Goal: Task Accomplishment & Management: Use online tool/utility

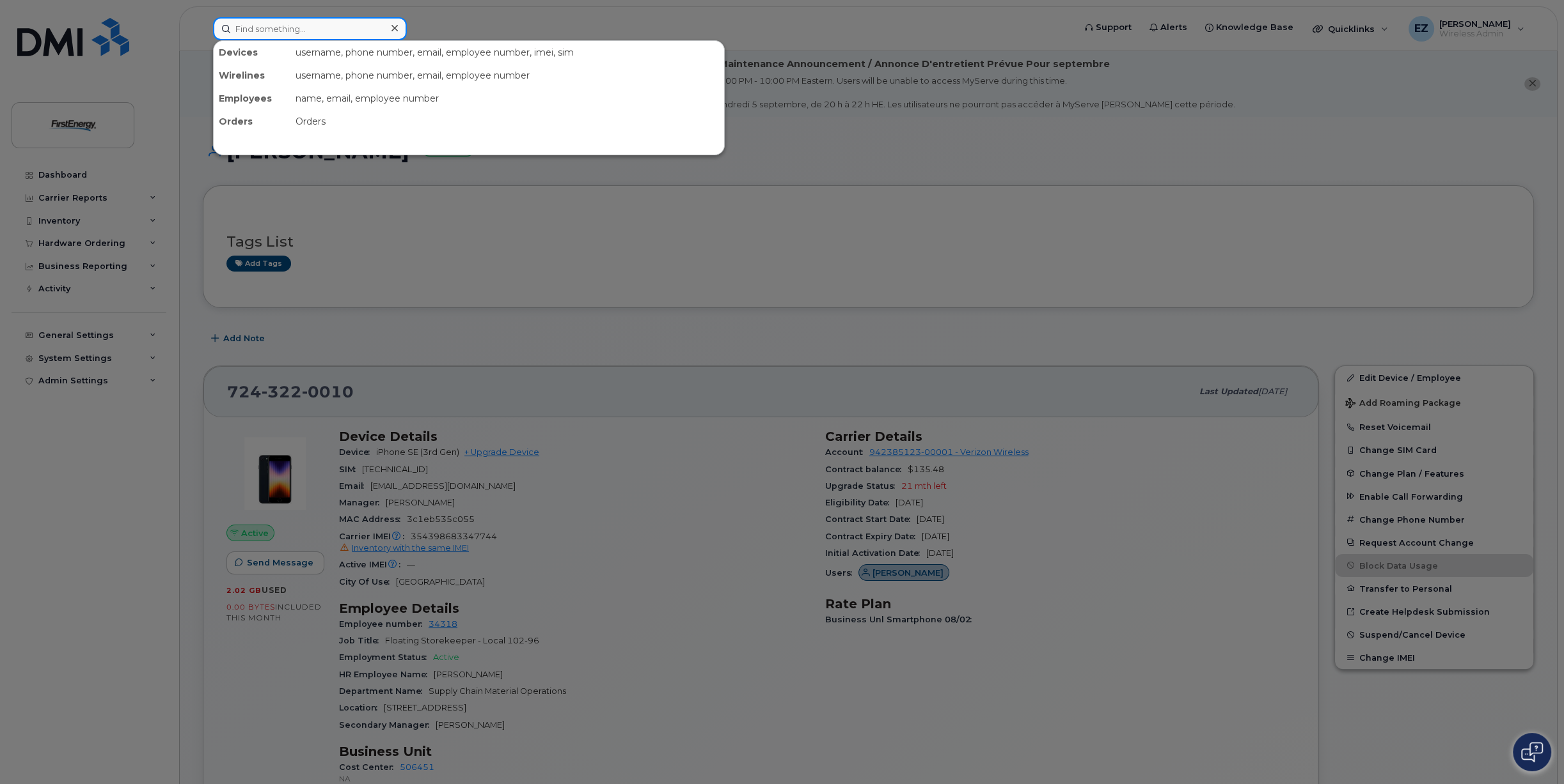
click at [291, 34] on input at bounding box center [309, 28] width 193 height 23
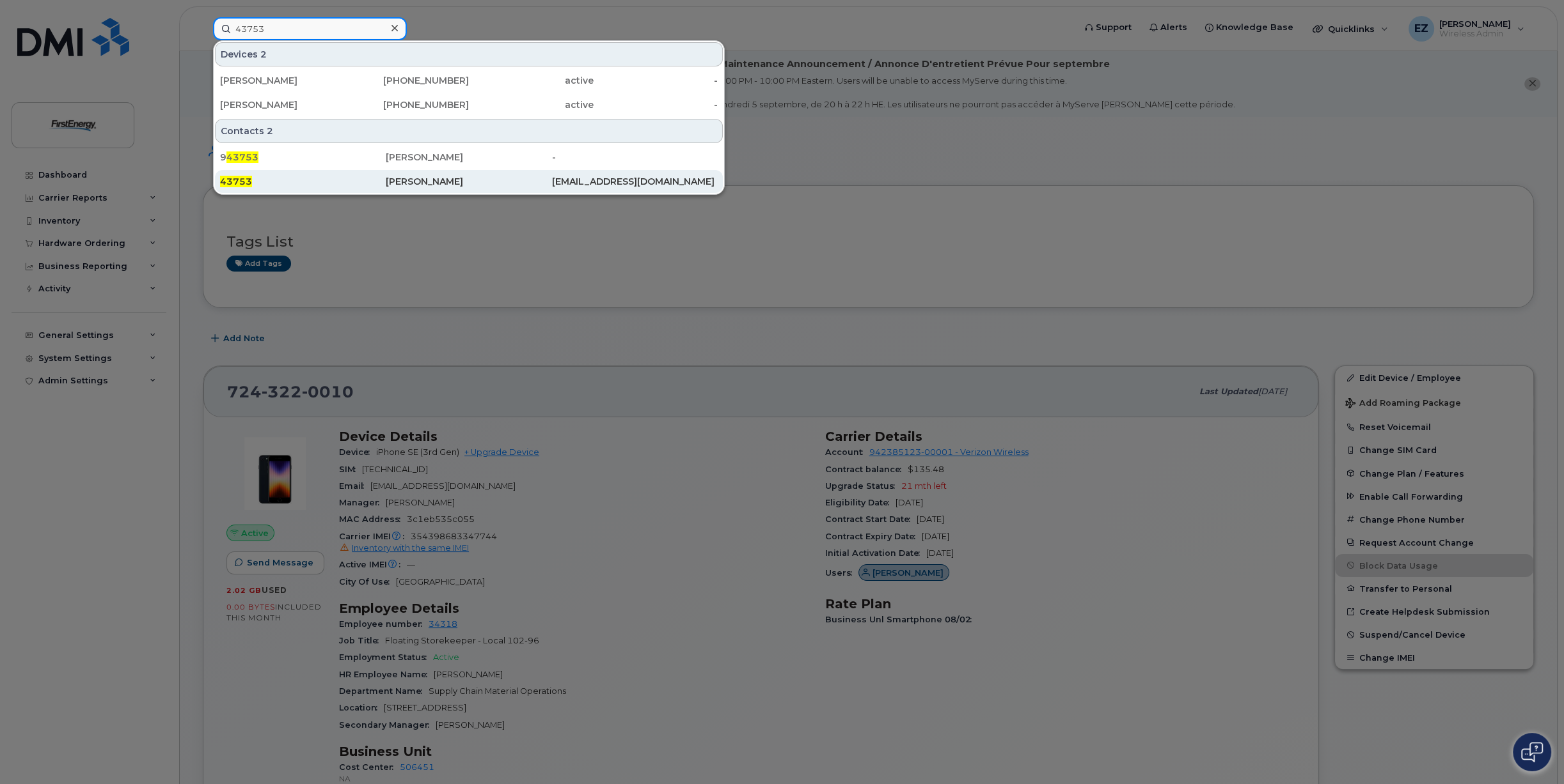
type input "43753"
click at [420, 182] on div "[PERSON_NAME]" at bounding box center [468, 181] width 166 height 13
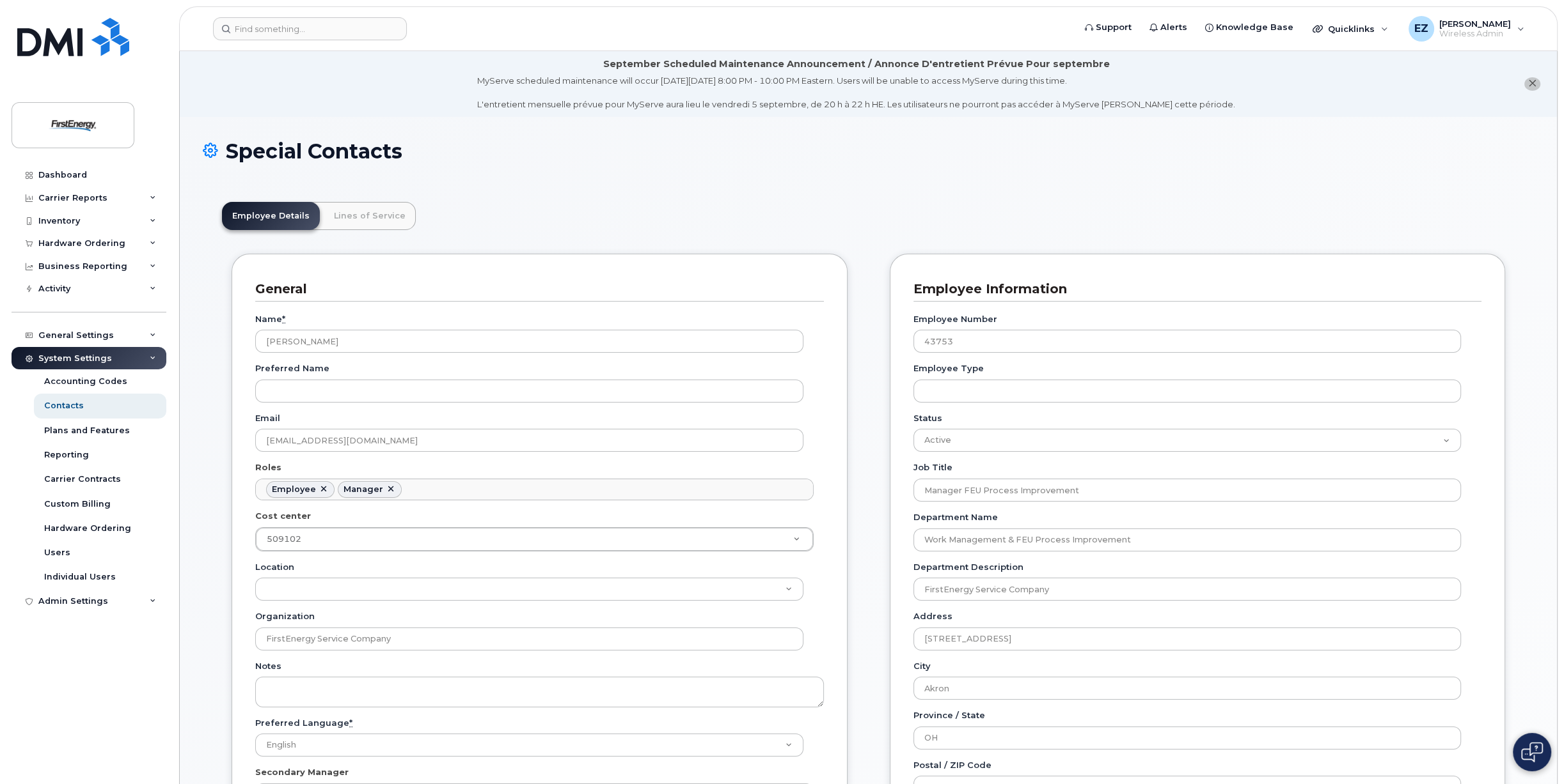
scroll to position [38, 0]
click at [374, 217] on link "Lines of Service" at bounding box center [369, 216] width 92 height 28
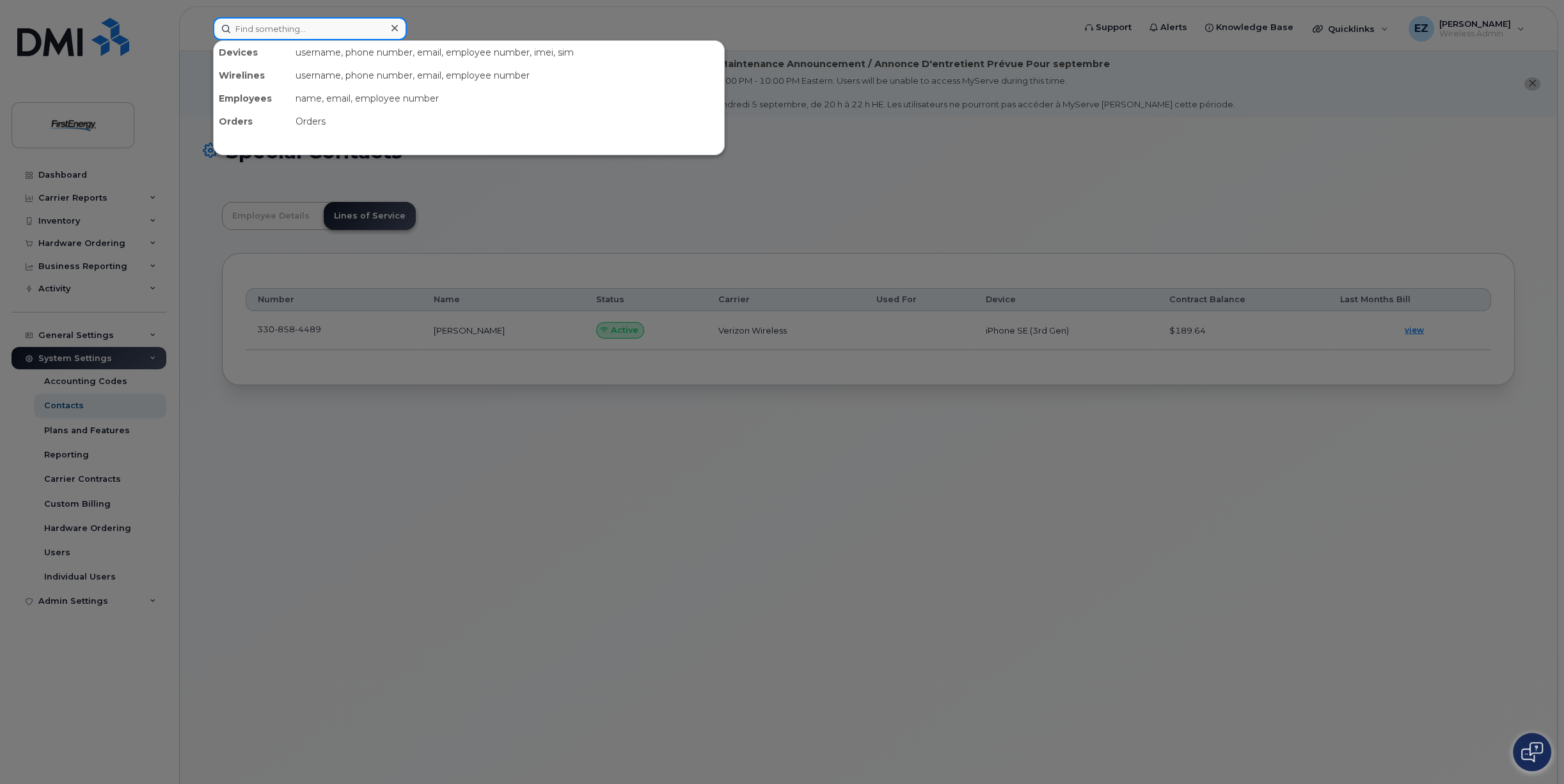
click at [297, 31] on input at bounding box center [309, 28] width 193 height 23
click at [288, 26] on input at bounding box center [309, 28] width 193 height 23
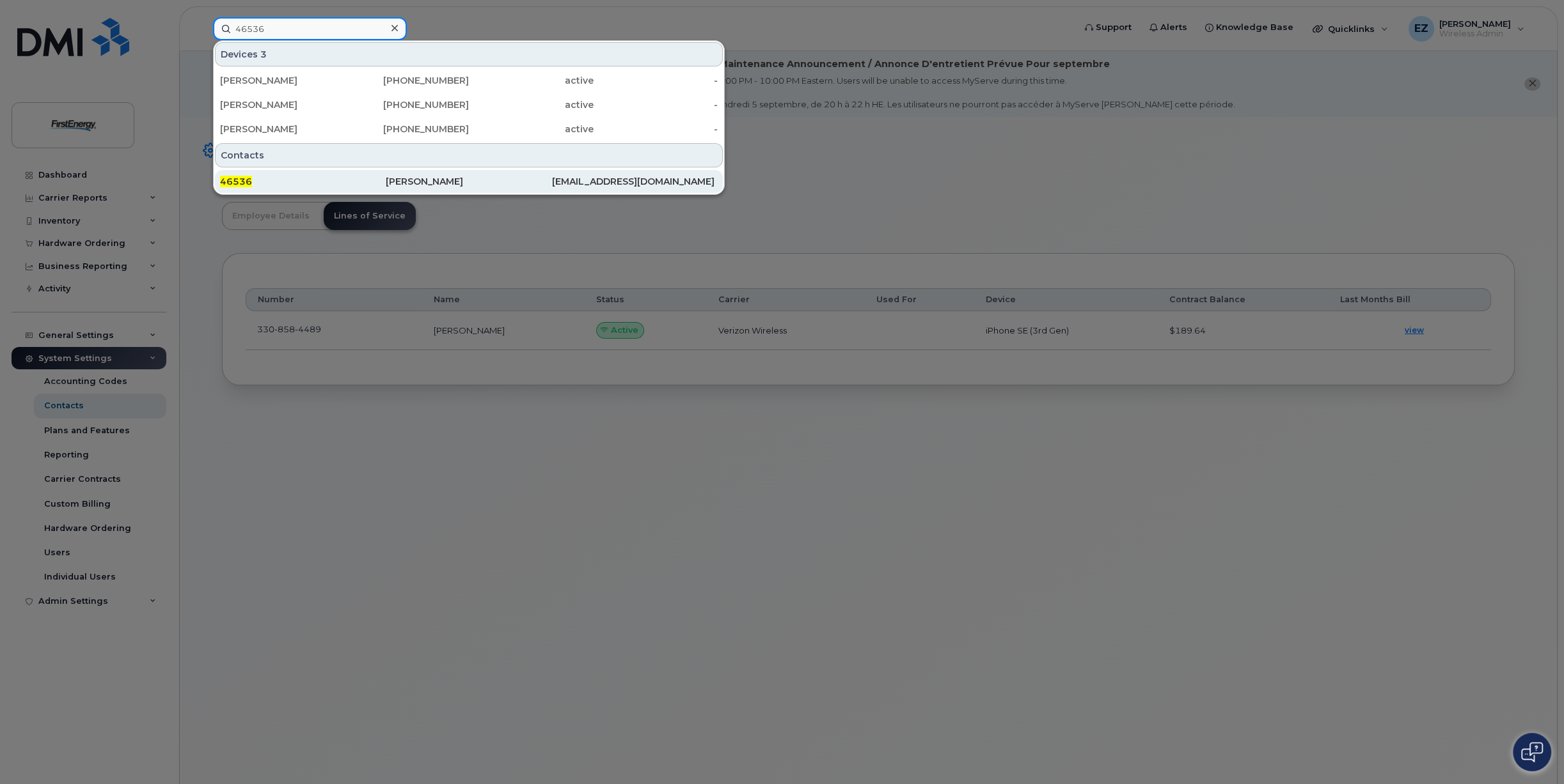
type input "46536"
click at [406, 177] on div "Erica A Haberny" at bounding box center [468, 181] width 166 height 13
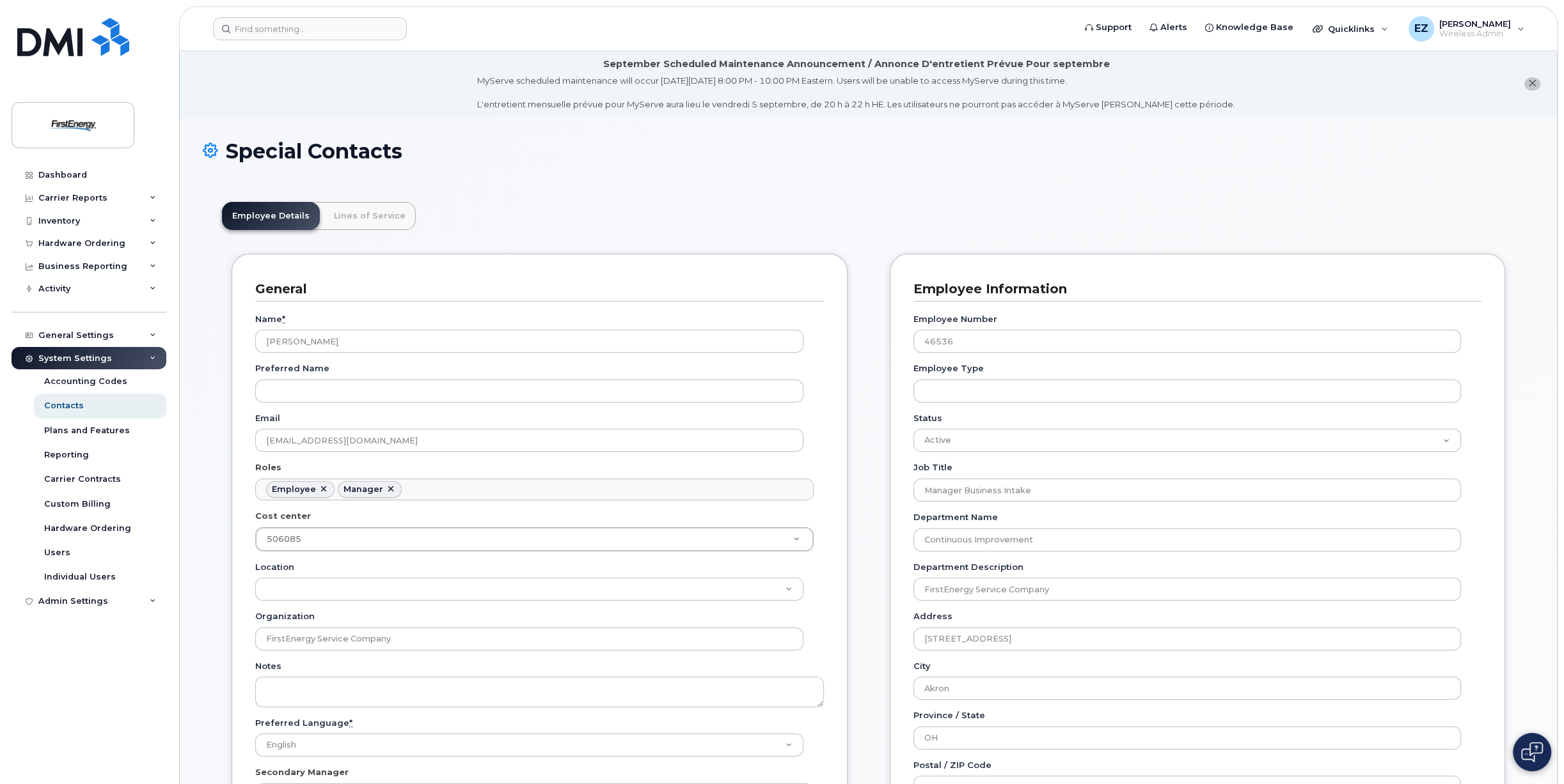
scroll to position [39, 0]
click at [374, 217] on link "Lines of Service" at bounding box center [369, 216] width 92 height 28
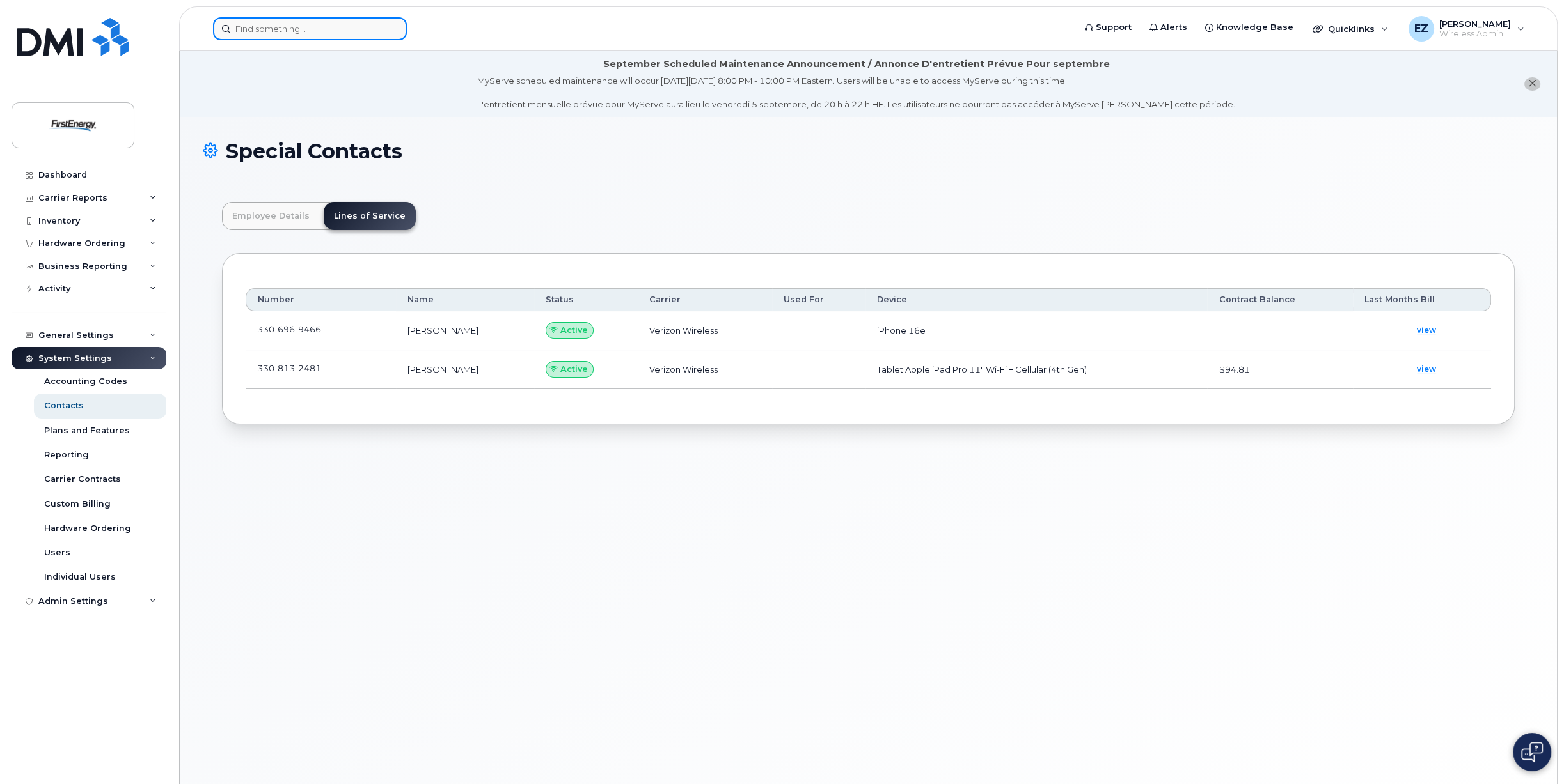
click at [345, 32] on input at bounding box center [309, 28] width 193 height 23
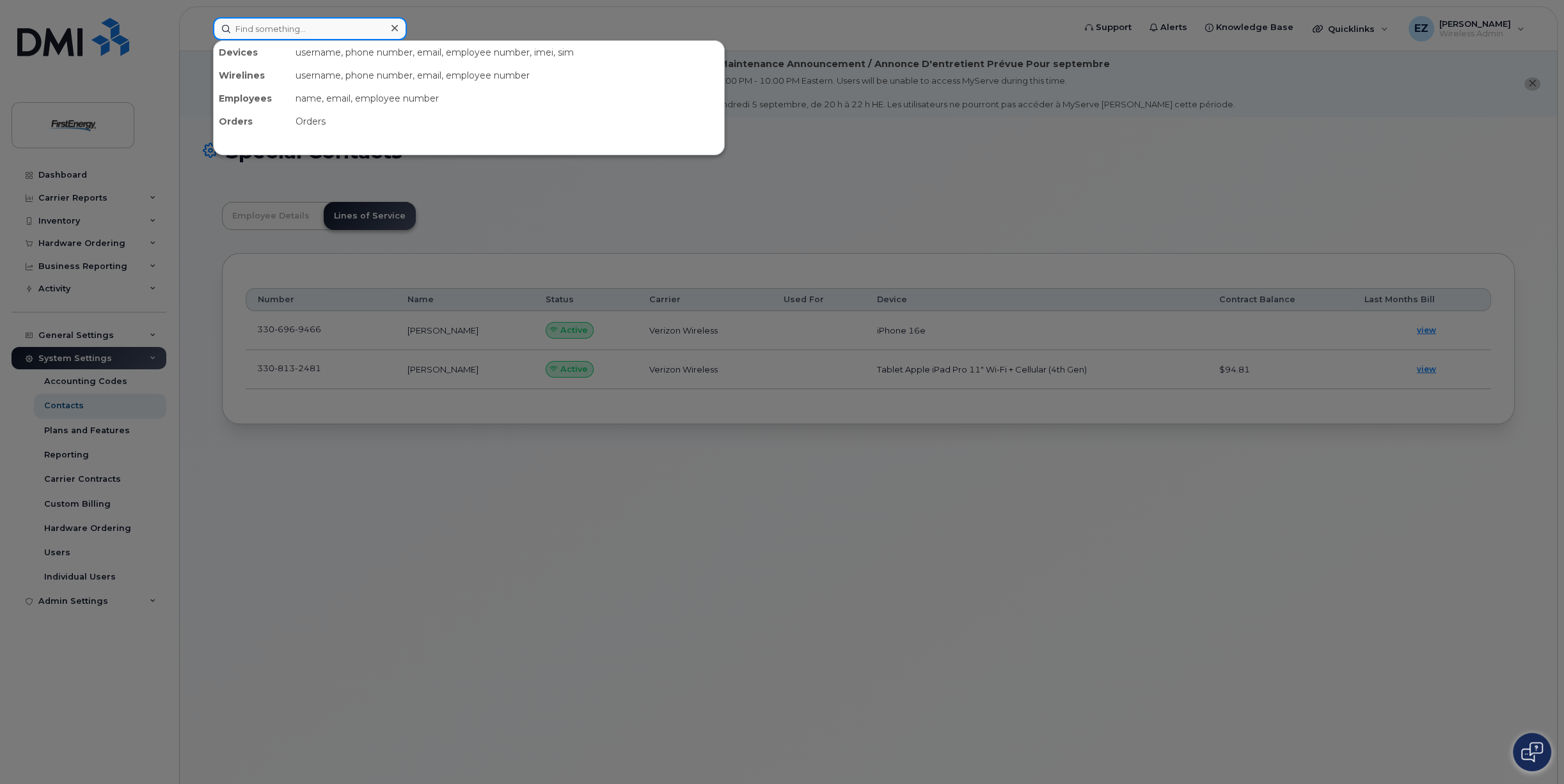
paste input "59723"
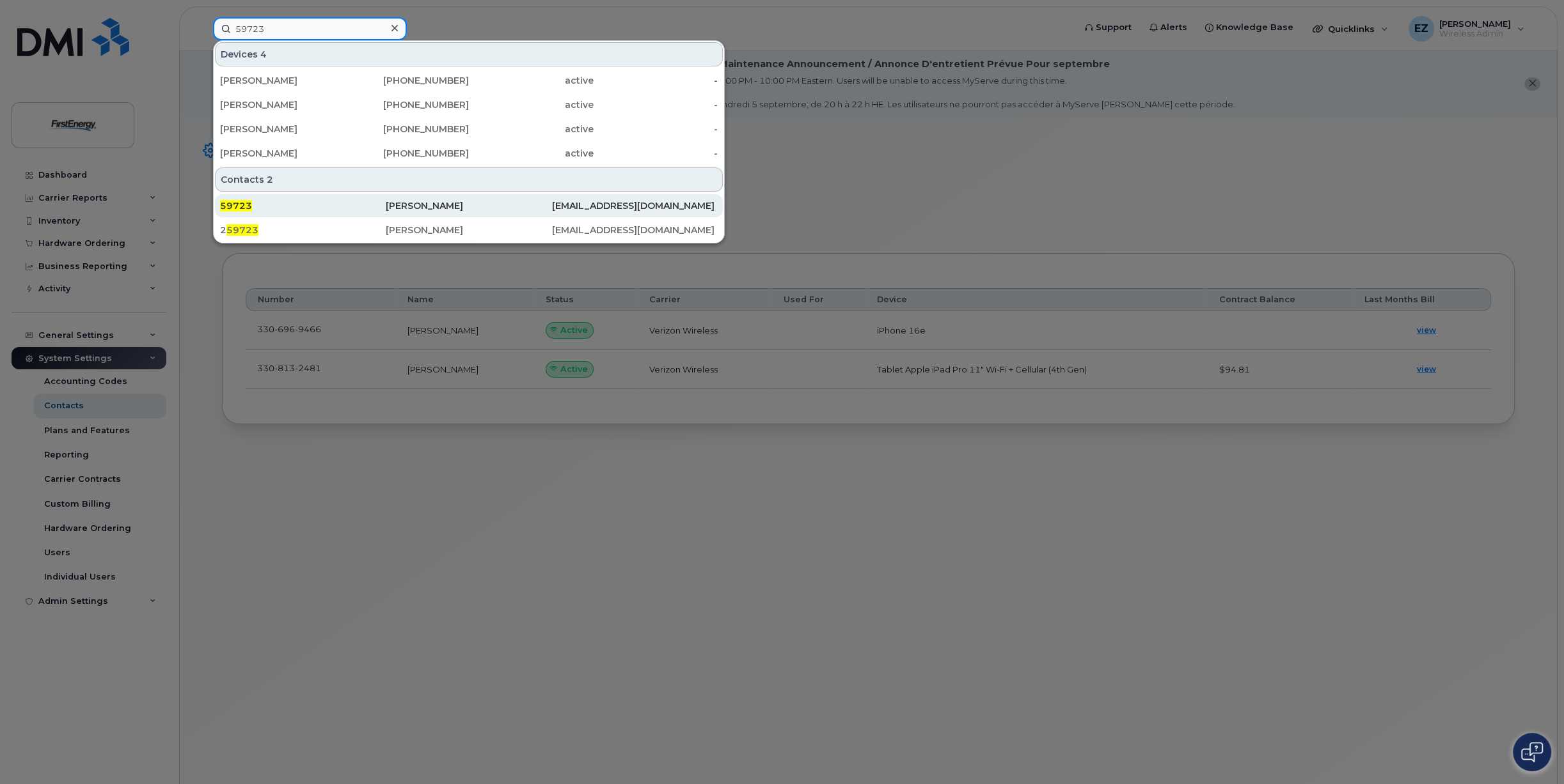
type input "59723"
click at [419, 206] on div "Haley N Hake" at bounding box center [468, 205] width 166 height 13
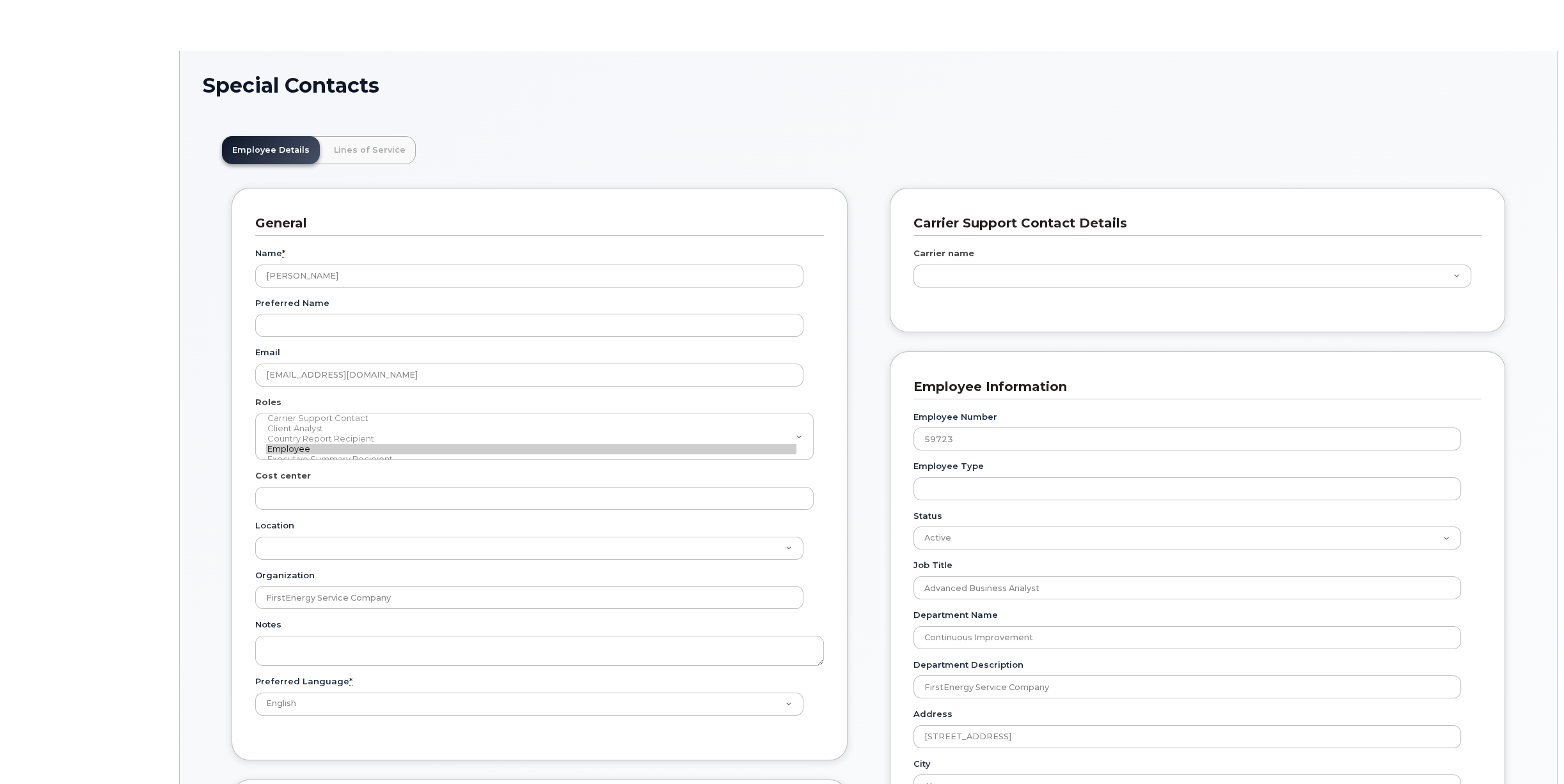
scroll to position [39, 0]
type input "33476563"
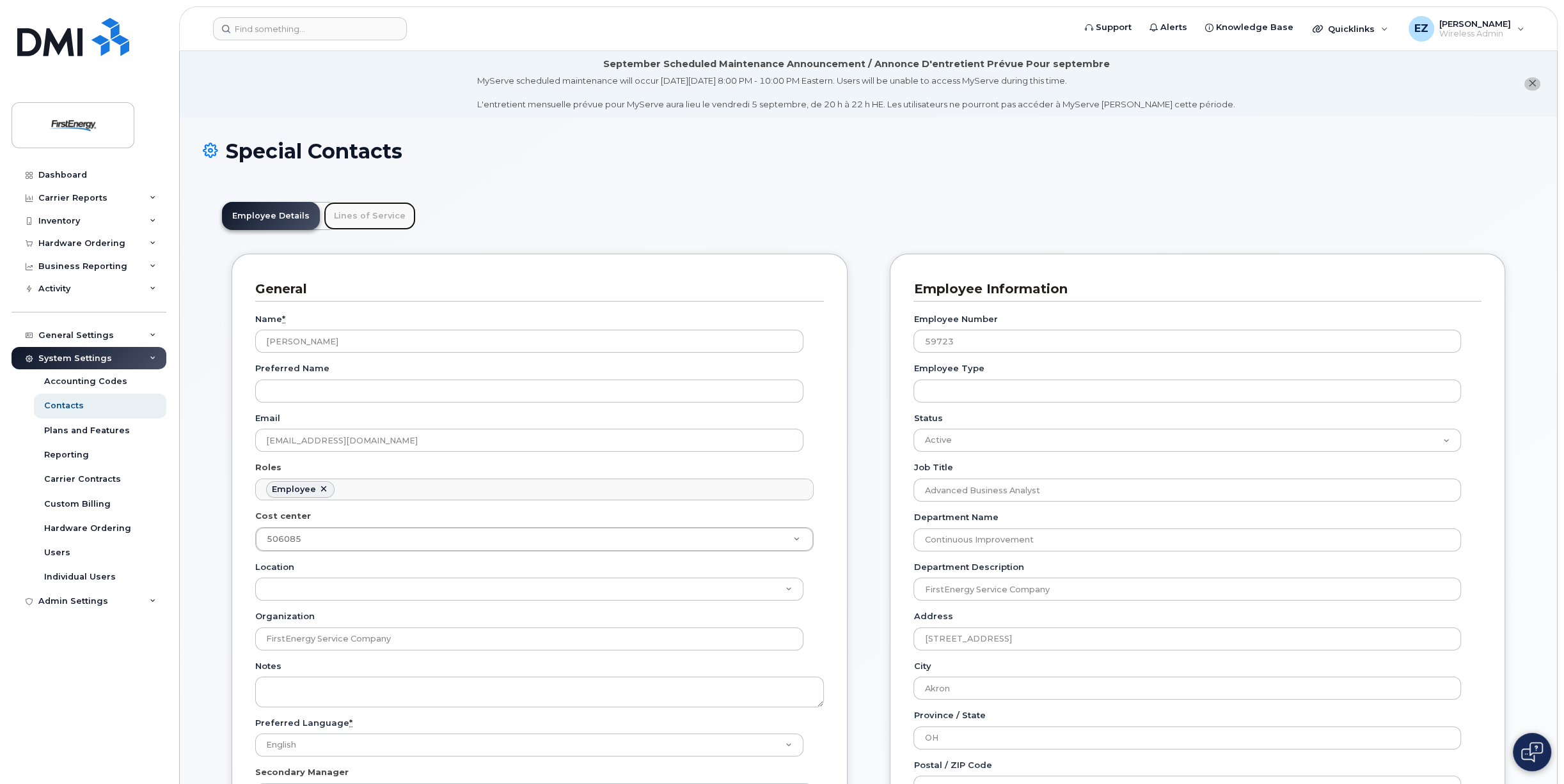
click at [364, 218] on link "Lines of Service" at bounding box center [369, 216] width 92 height 28
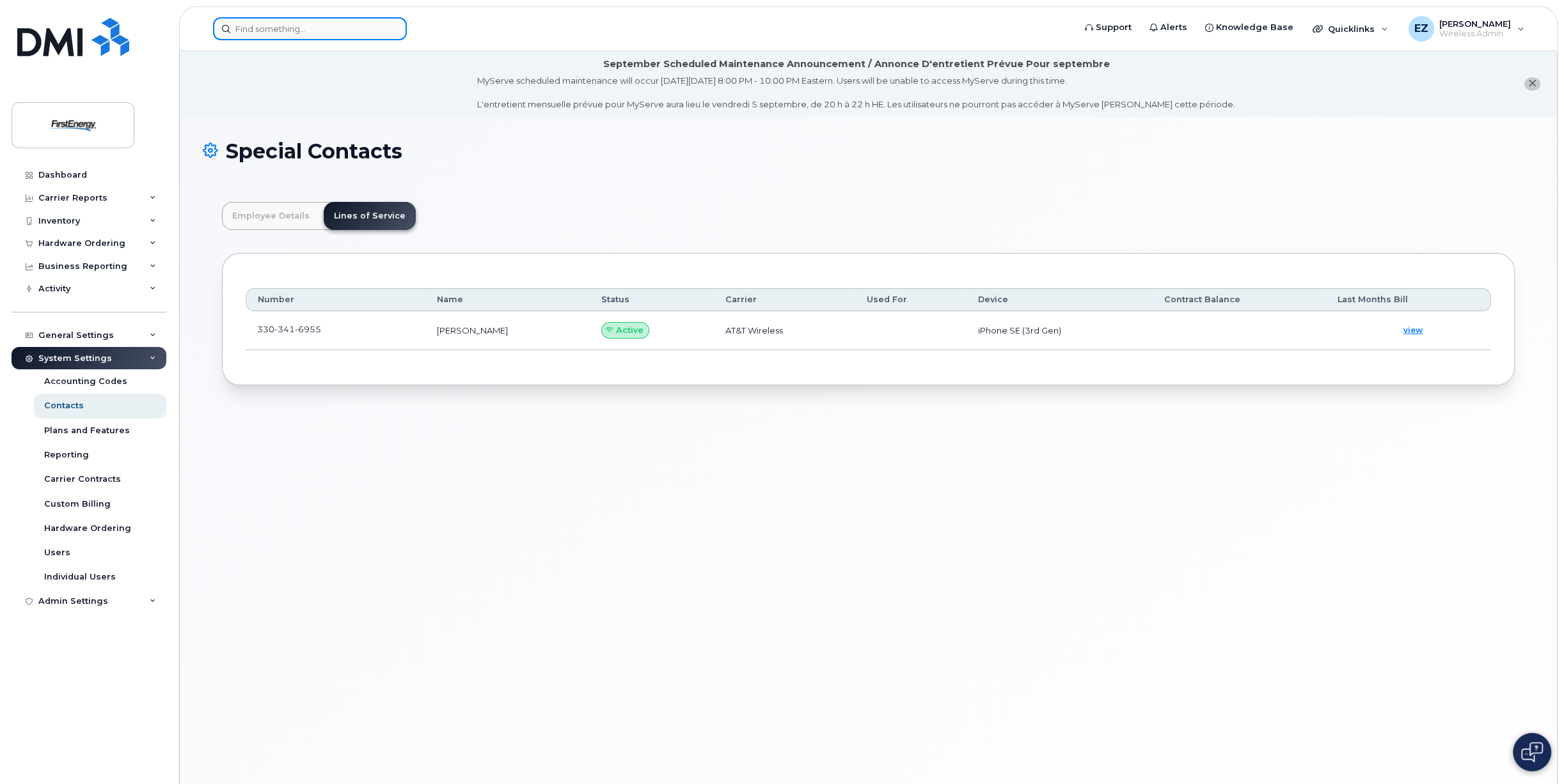
click at [307, 29] on input at bounding box center [309, 28] width 193 height 23
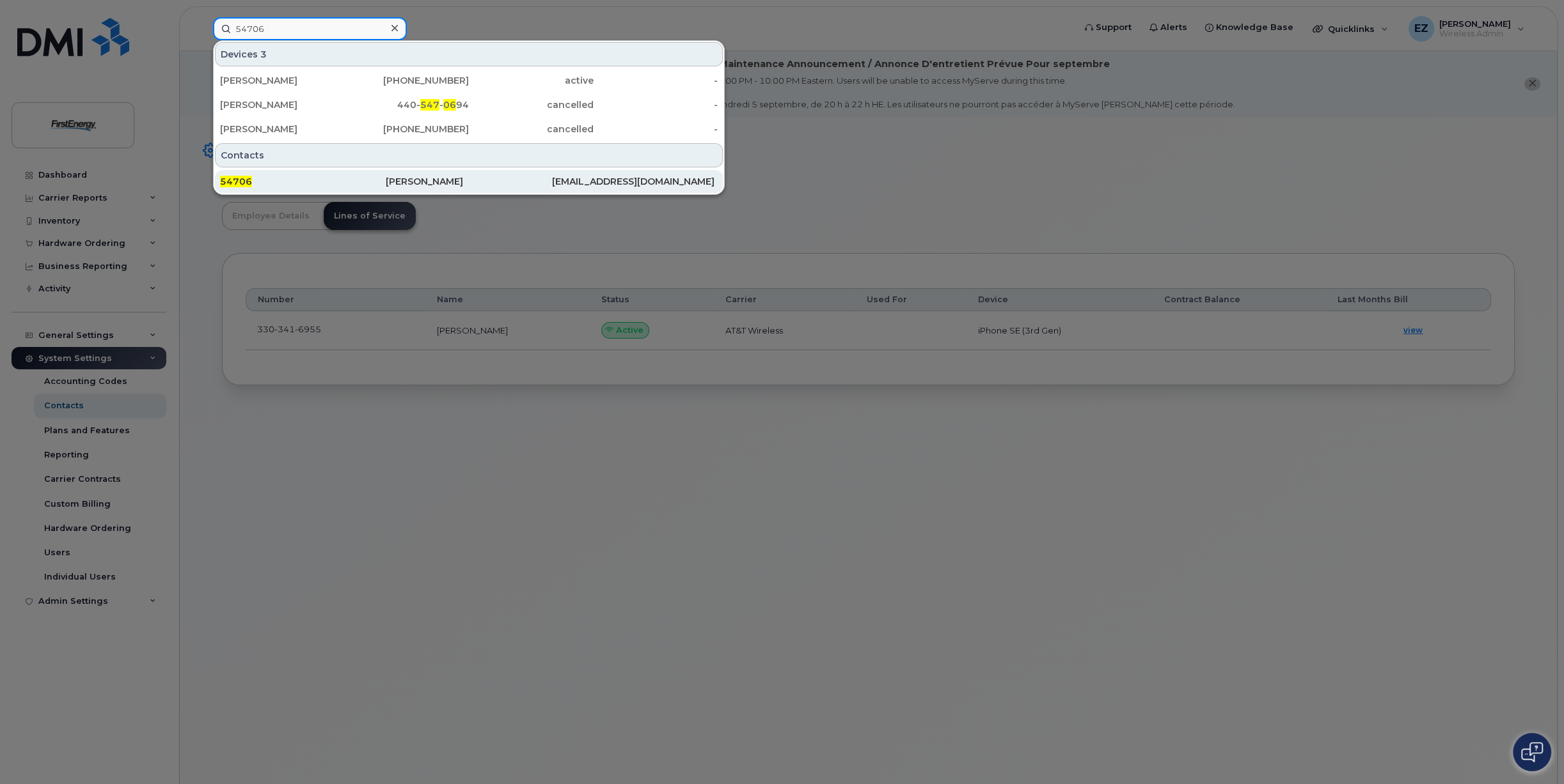
type input "54706"
click at [286, 177] on div "54706" at bounding box center [302, 181] width 166 height 13
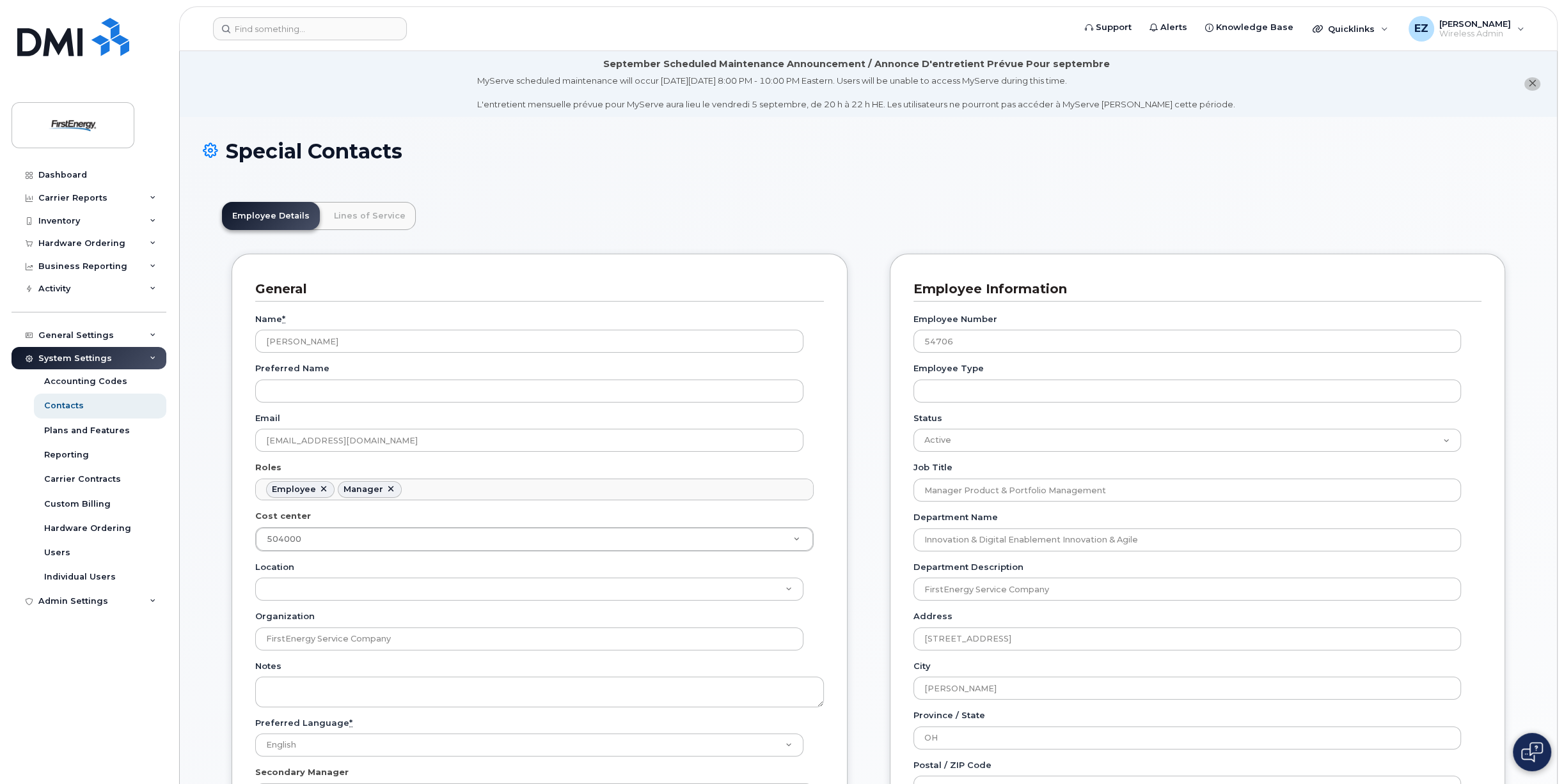
scroll to position [39, 0]
click at [356, 220] on link "Lines of Service" at bounding box center [369, 216] width 92 height 28
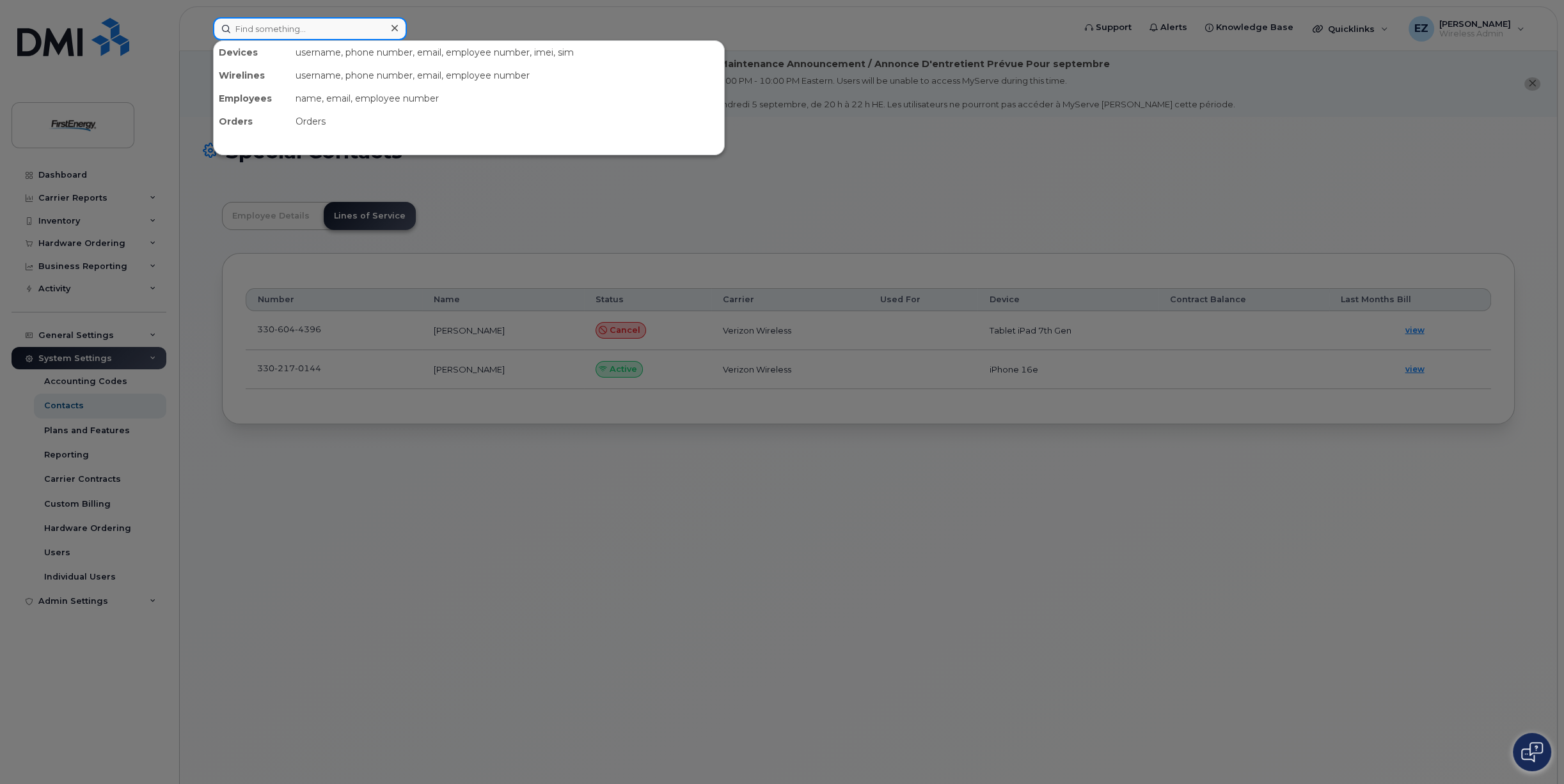
click at [248, 26] on input at bounding box center [309, 28] width 193 height 23
paste input "53068"
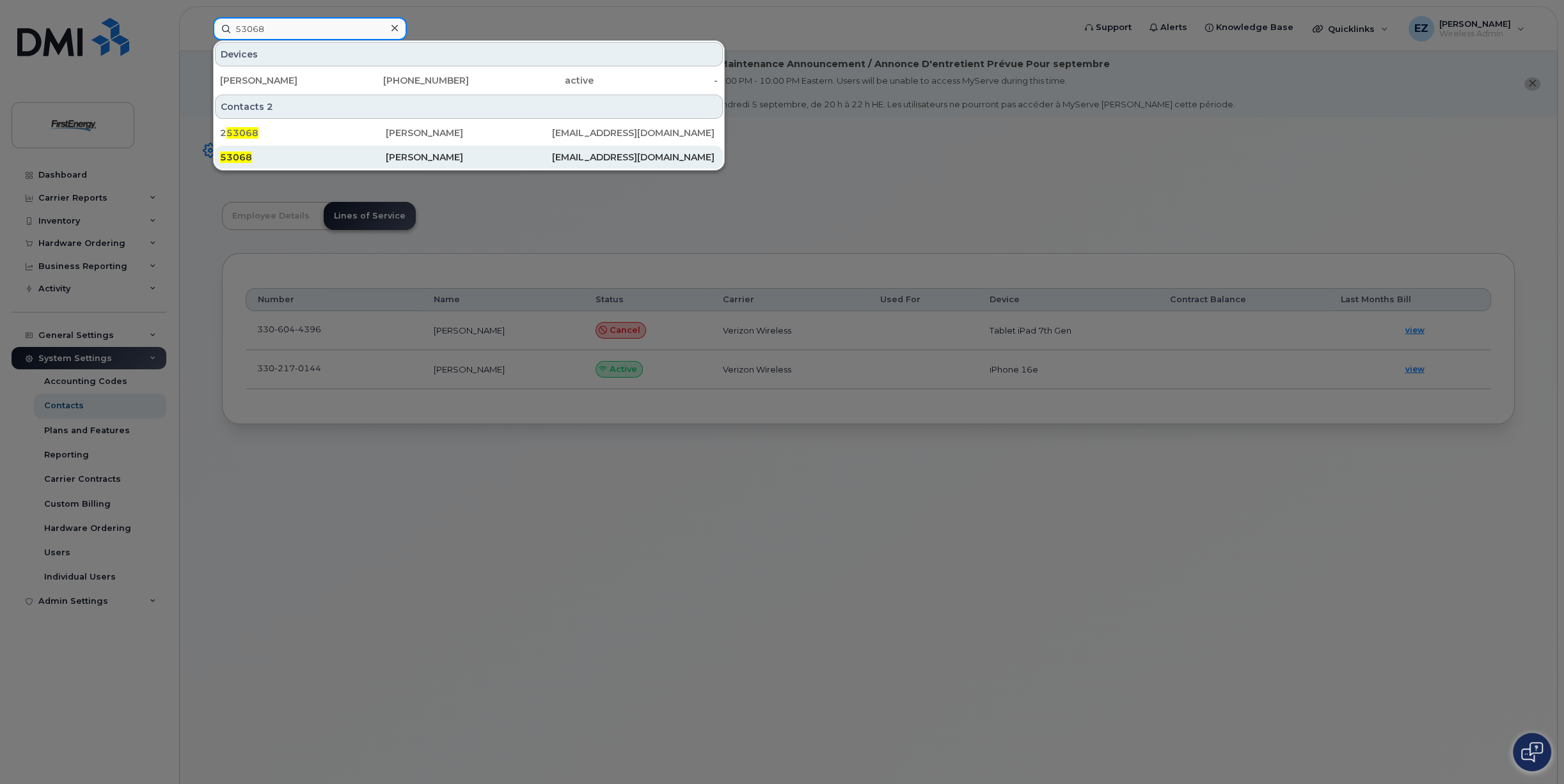
type input "53068"
click at [435, 157] on div "Kristine Alfund" at bounding box center [468, 157] width 166 height 13
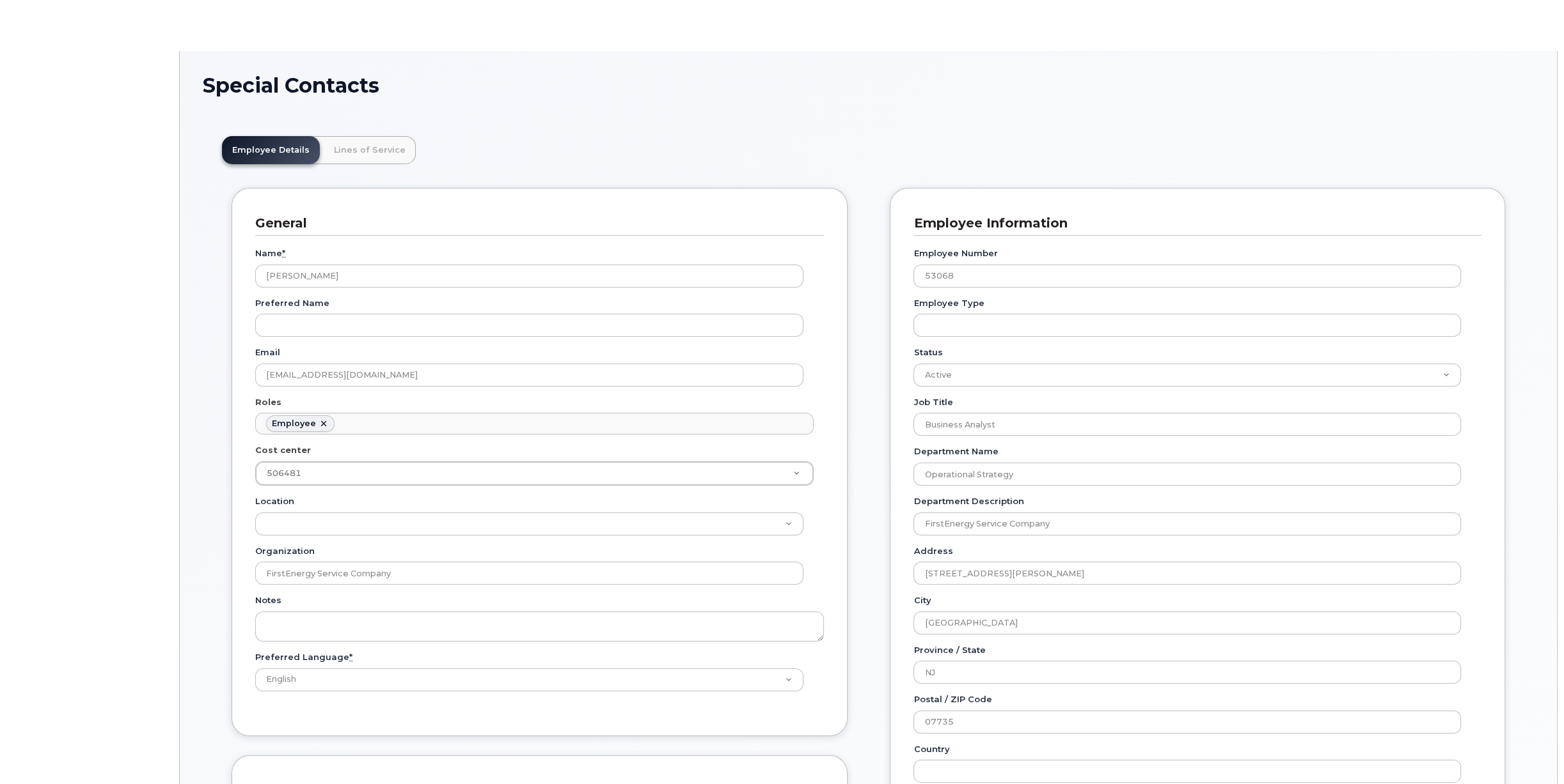
scroll to position [39, 0]
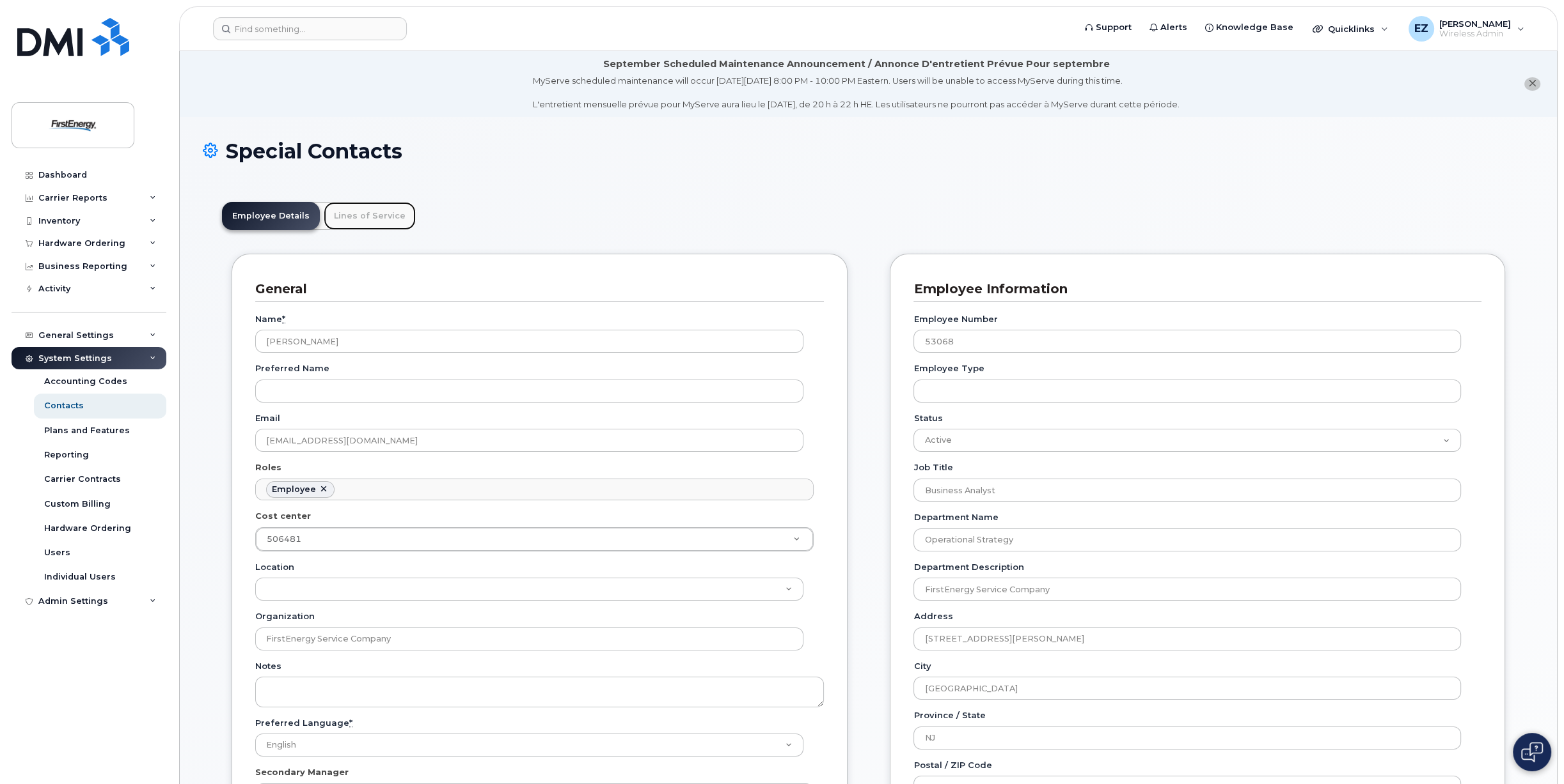
click at [370, 216] on link "Lines of Service" at bounding box center [369, 216] width 92 height 28
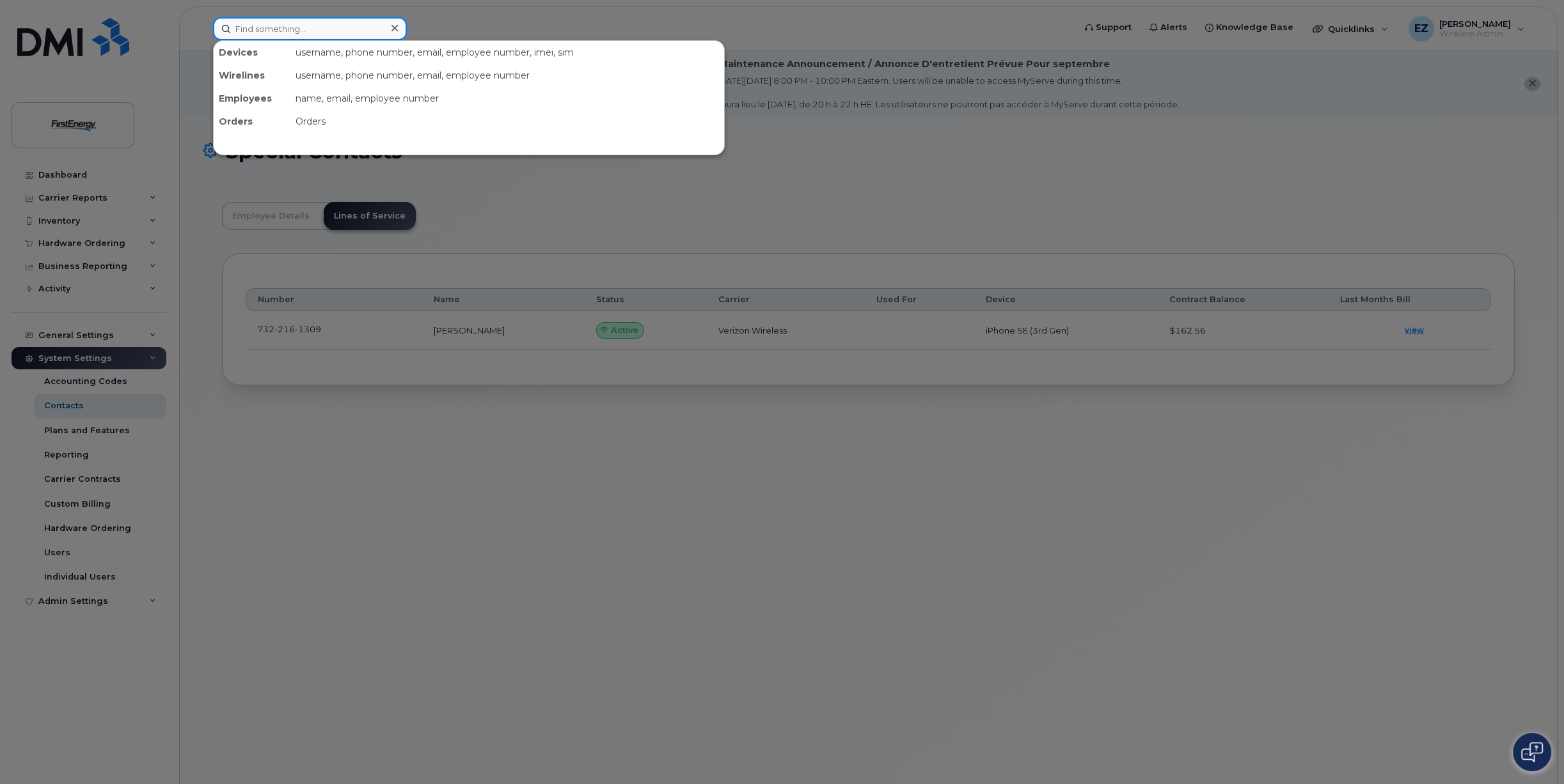
click at [304, 32] on input at bounding box center [309, 28] width 193 height 23
paste input "40630"
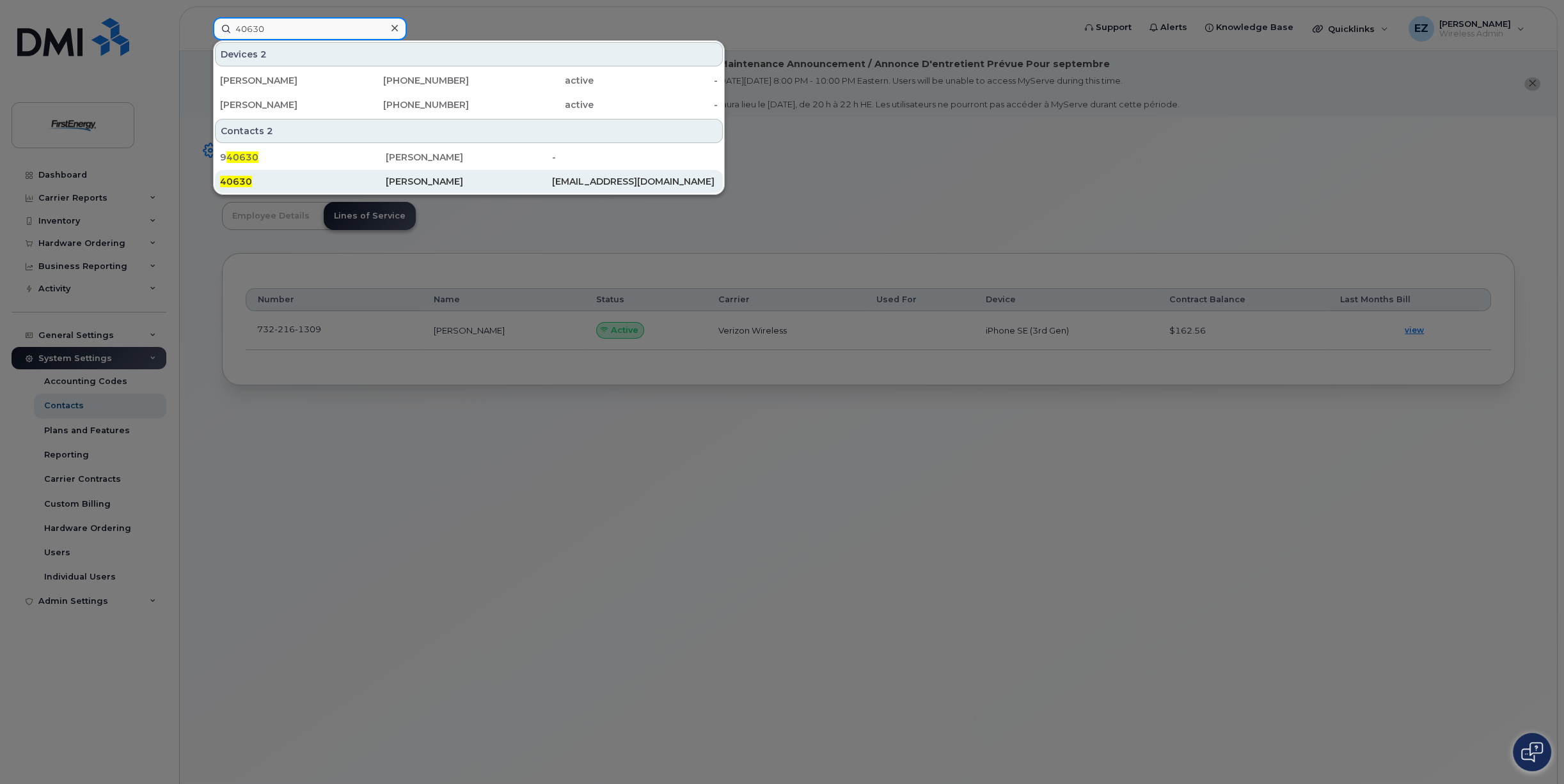
type input "40630"
click at [462, 181] on div "Stacy M Silva" at bounding box center [468, 181] width 166 height 13
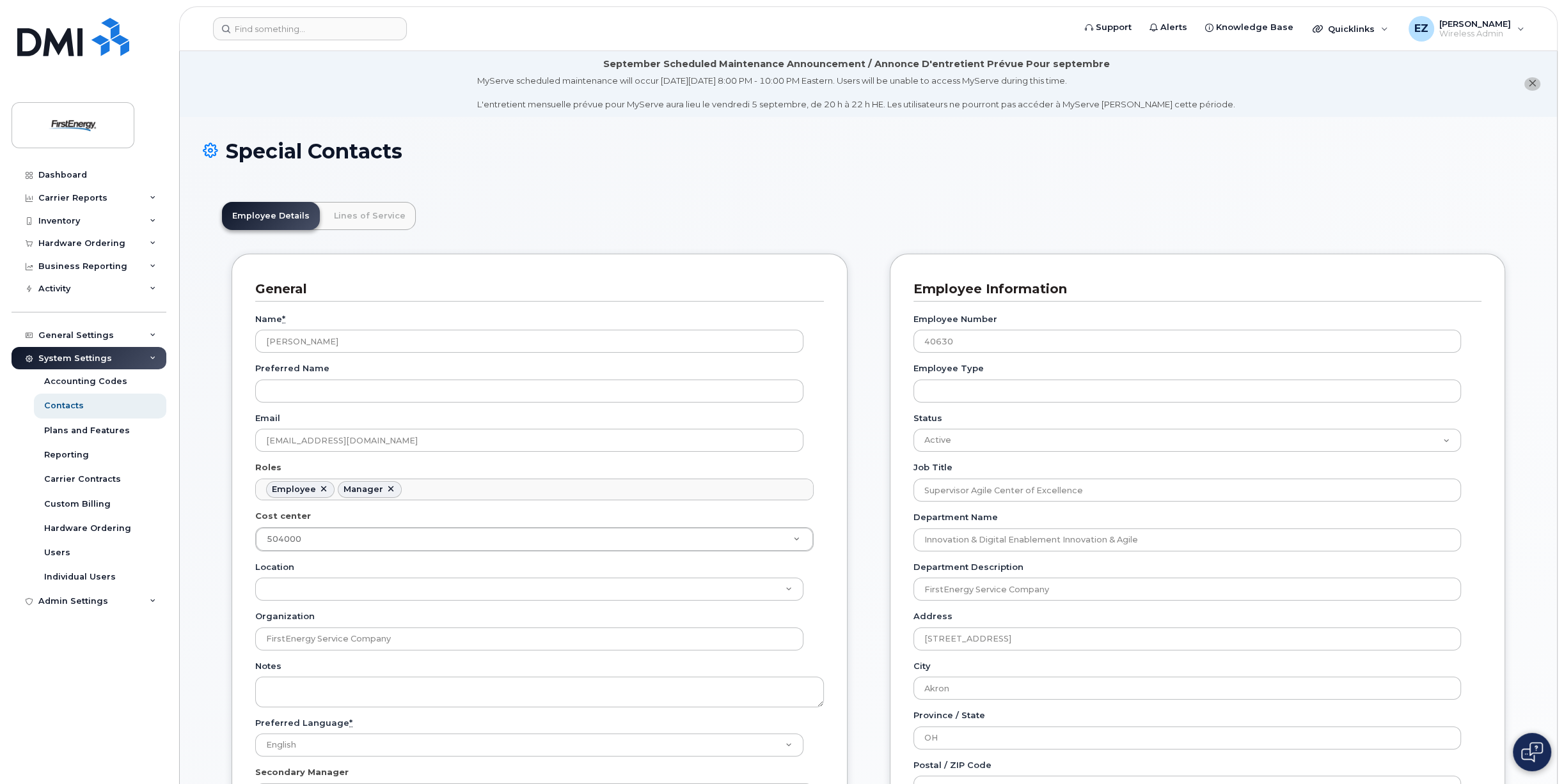
scroll to position [39, 0]
click at [358, 215] on link "Lines of Service" at bounding box center [369, 216] width 92 height 28
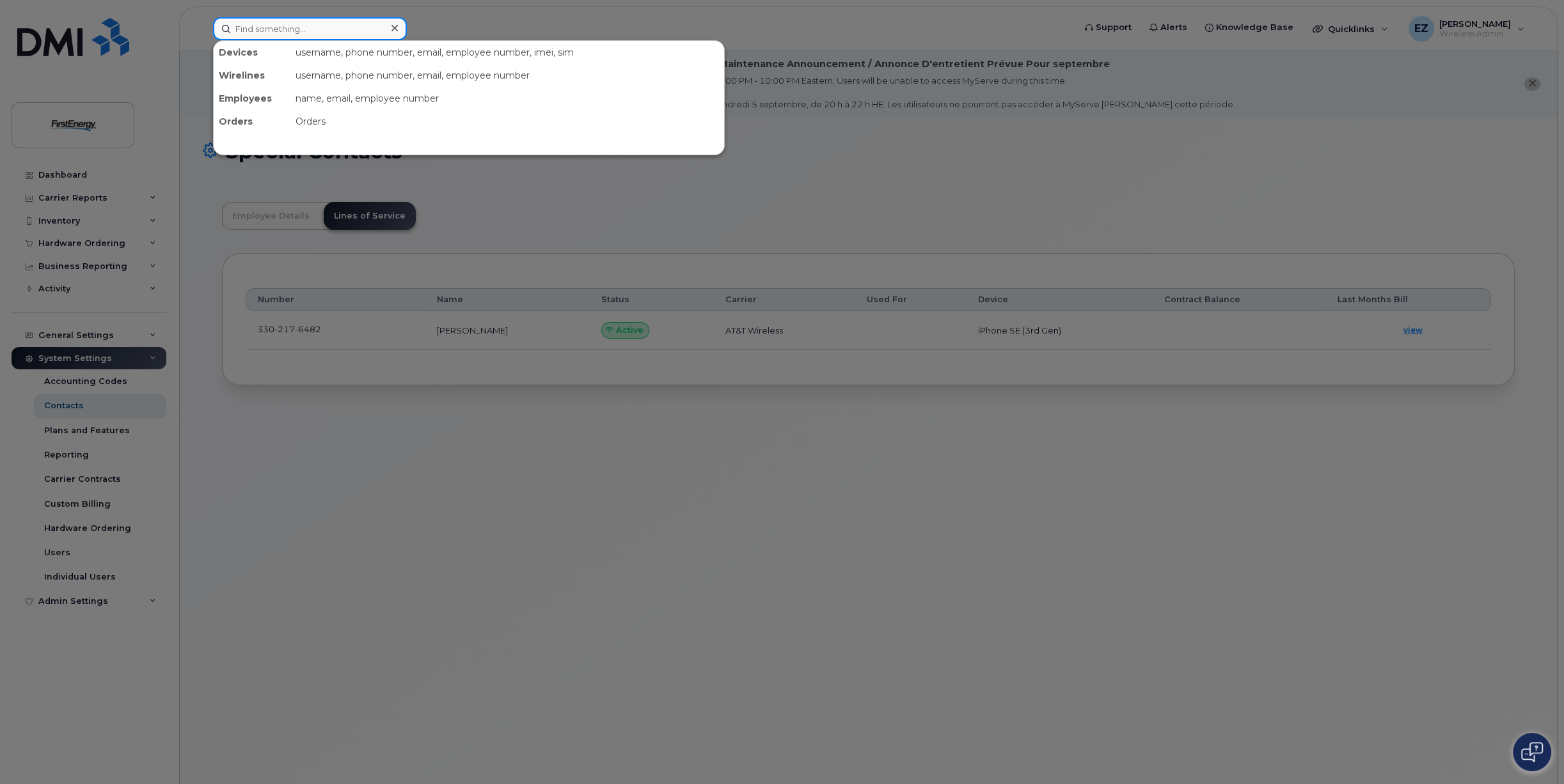
click at [280, 33] on input at bounding box center [309, 28] width 193 height 23
paste input "47814"
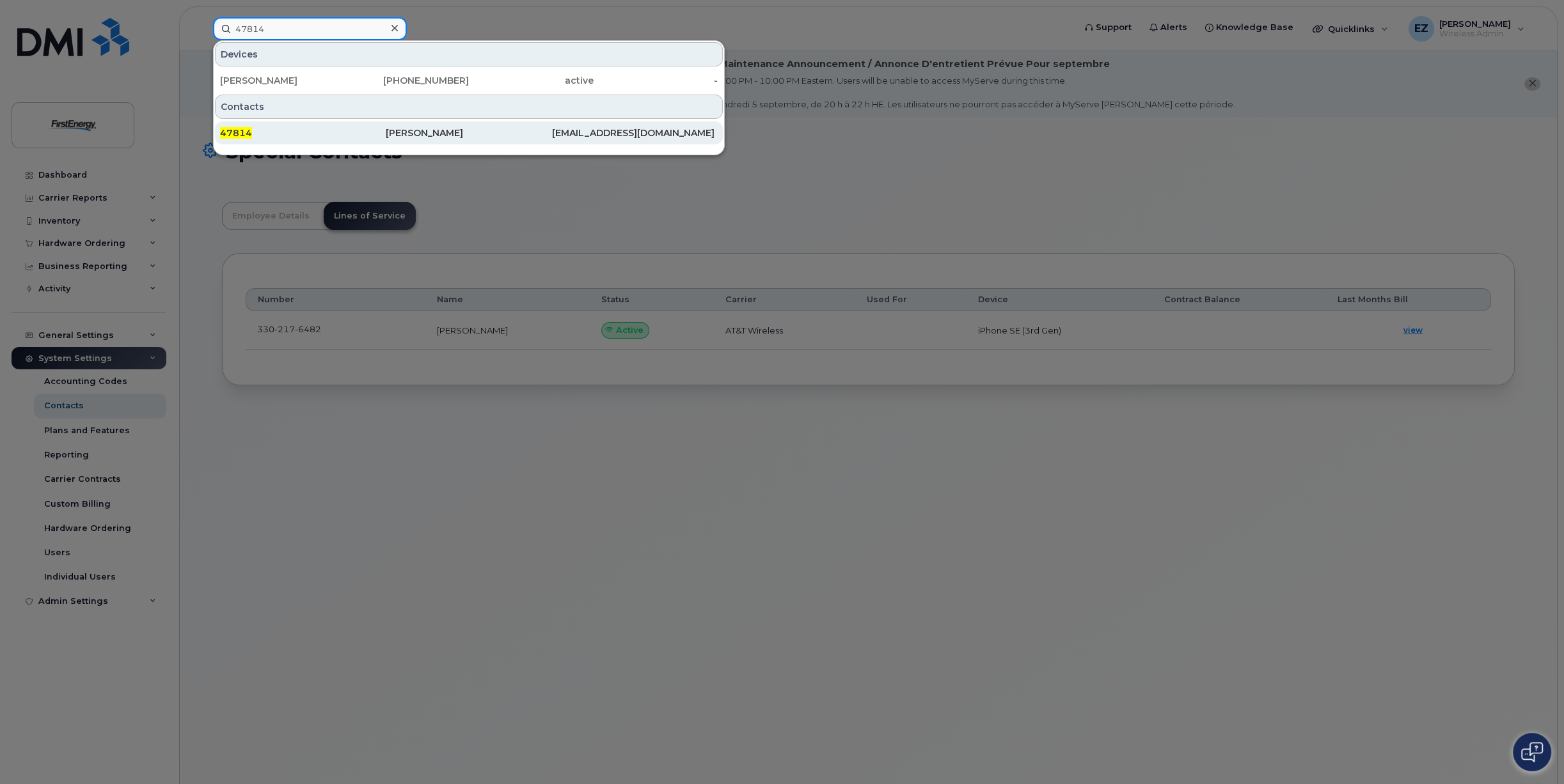
type input "47814"
click at [295, 131] on div "47814" at bounding box center [302, 133] width 166 height 13
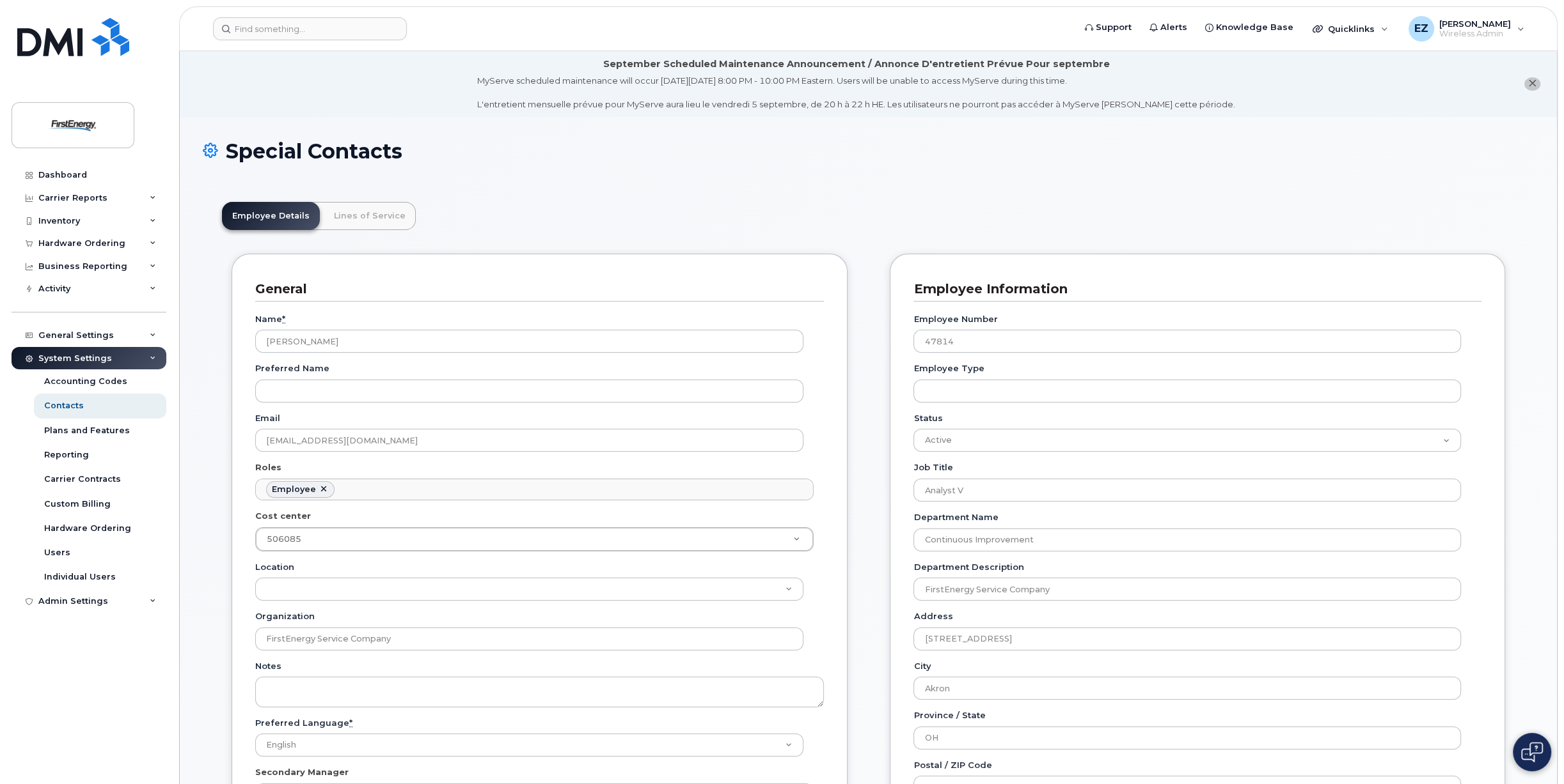
scroll to position [39, 0]
click at [379, 215] on link "Lines of Service" at bounding box center [369, 216] width 92 height 28
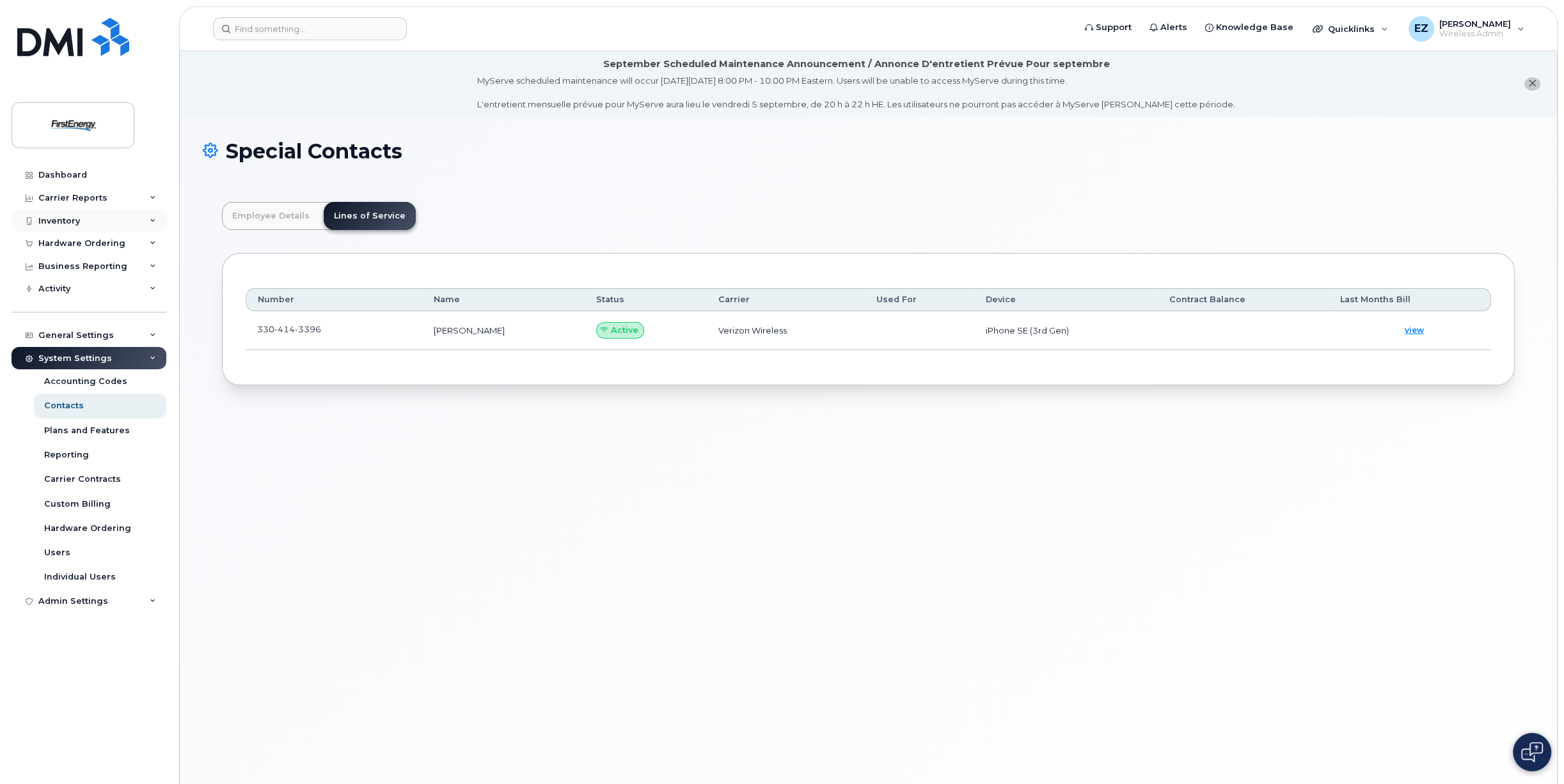
click at [63, 218] on div "Inventory" at bounding box center [60, 221] width 42 height 10
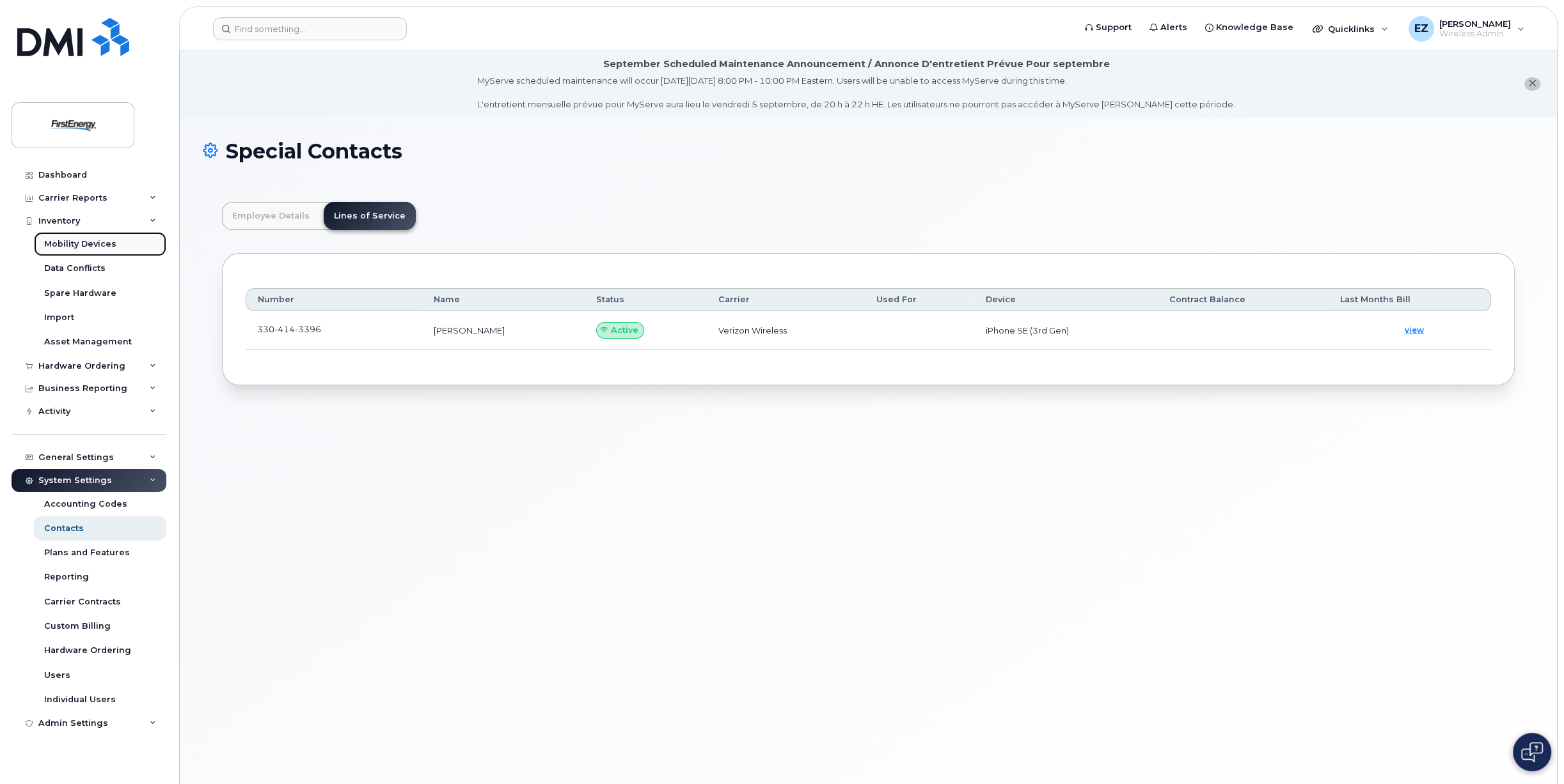
click at [63, 248] on div "Mobility Devices" at bounding box center [79, 245] width 72 height 12
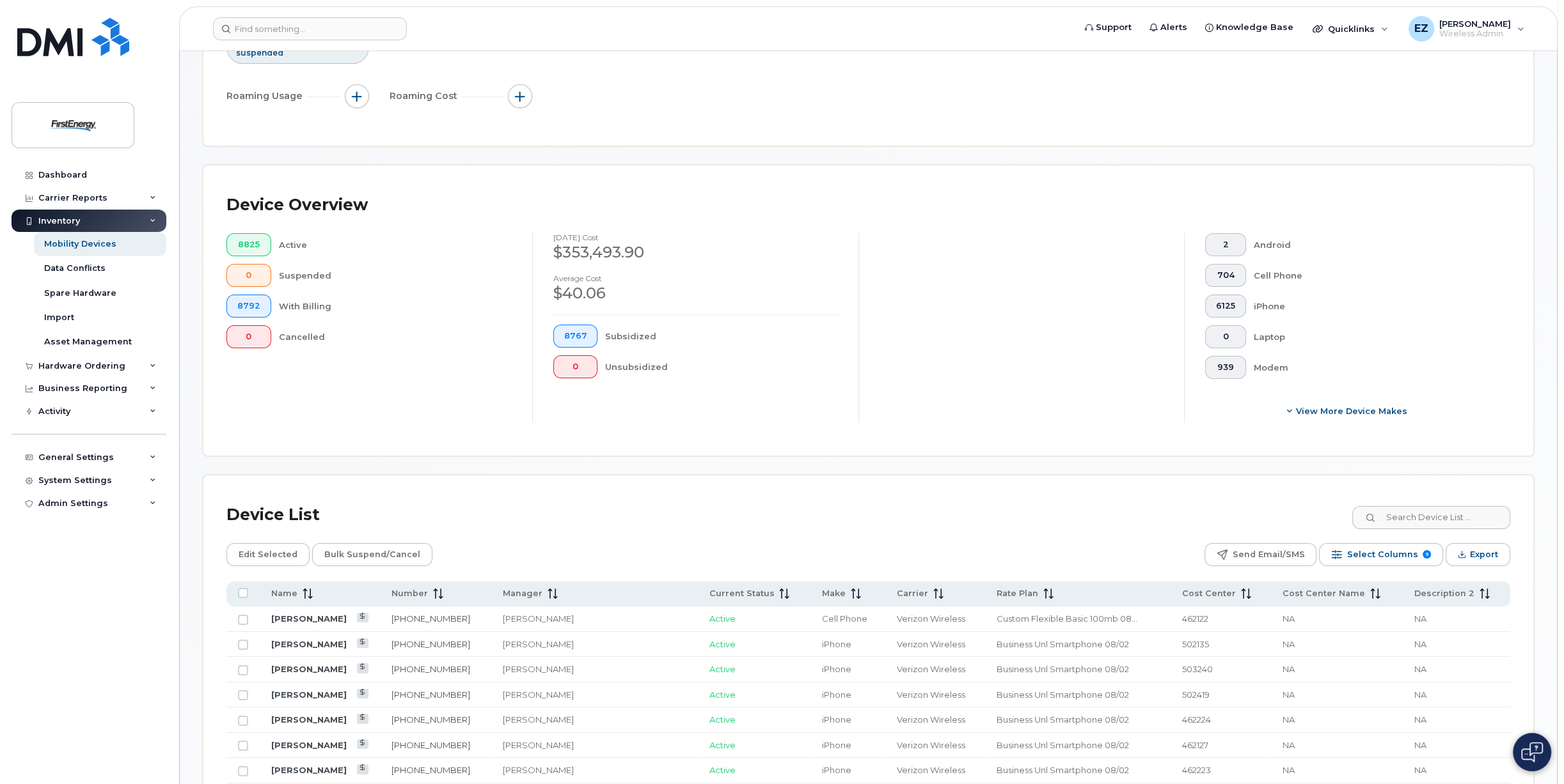
scroll to position [191, 0]
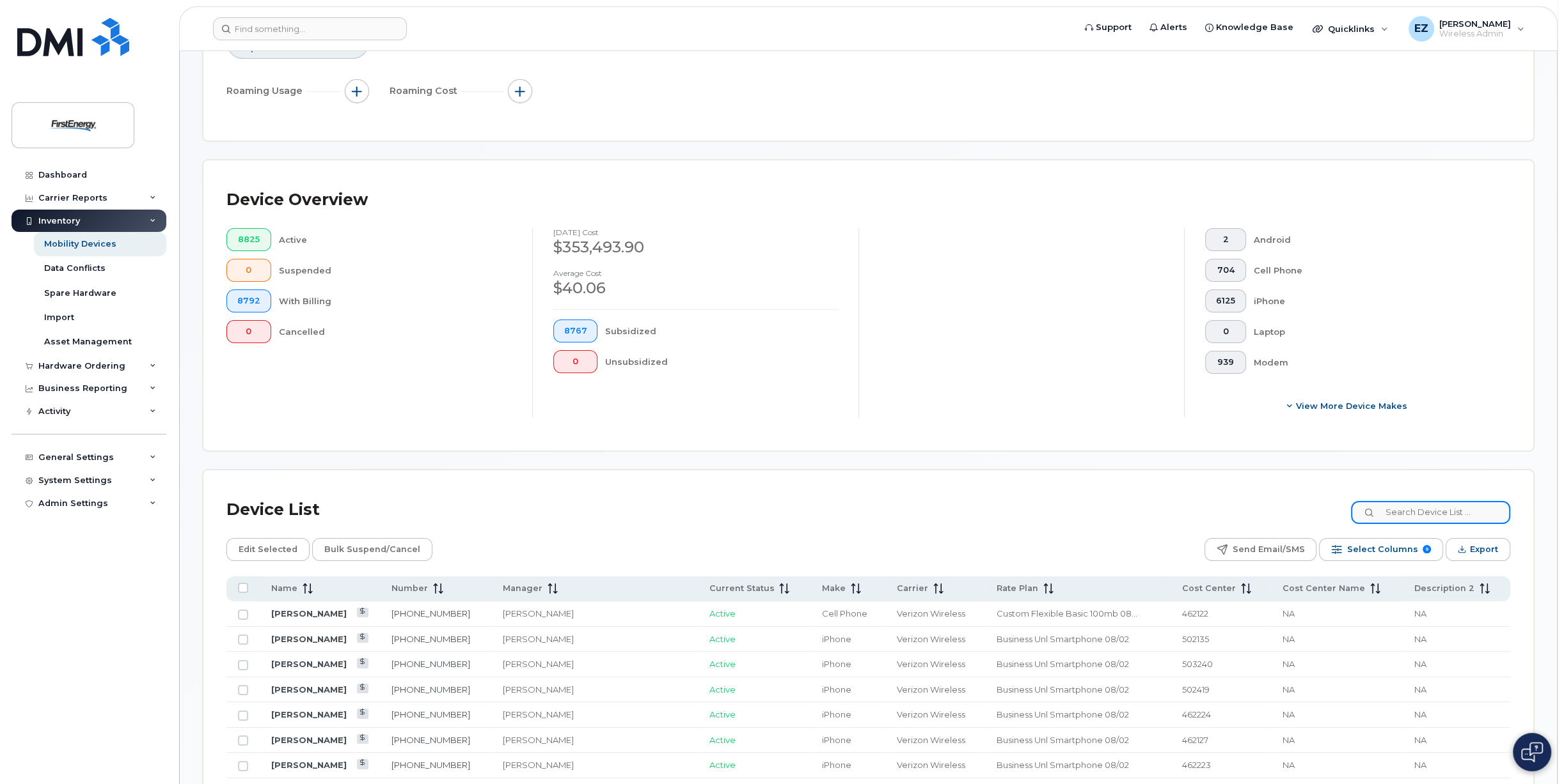
click at [1429, 510] on input at bounding box center [1430, 512] width 160 height 23
paste input "3308584489"
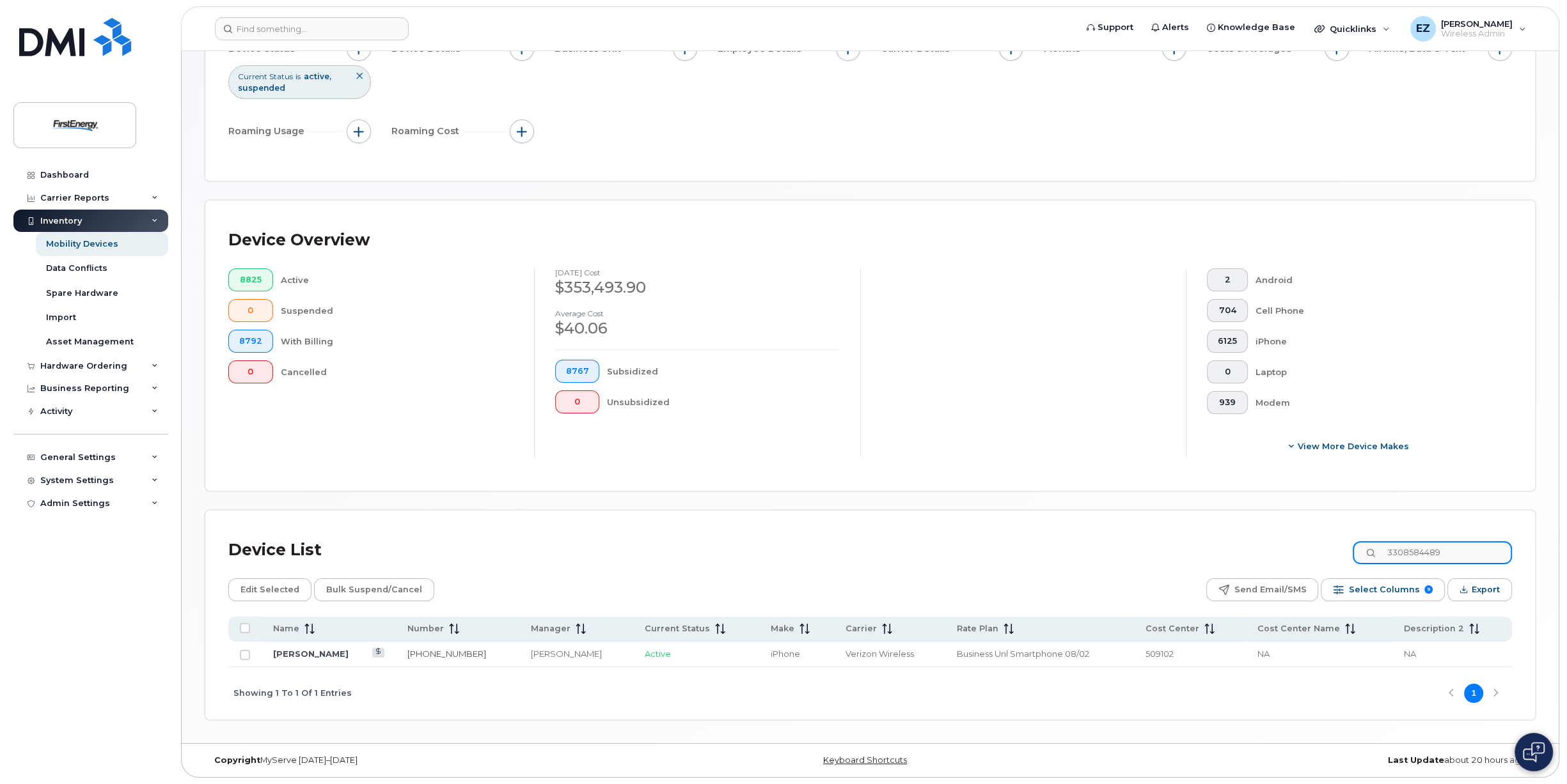
scroll to position [150, 0]
type input "3308584489"
click at [243, 654] on input "Row Unselected" at bounding box center [243, 657] width 10 height 10
checkbox input "true"
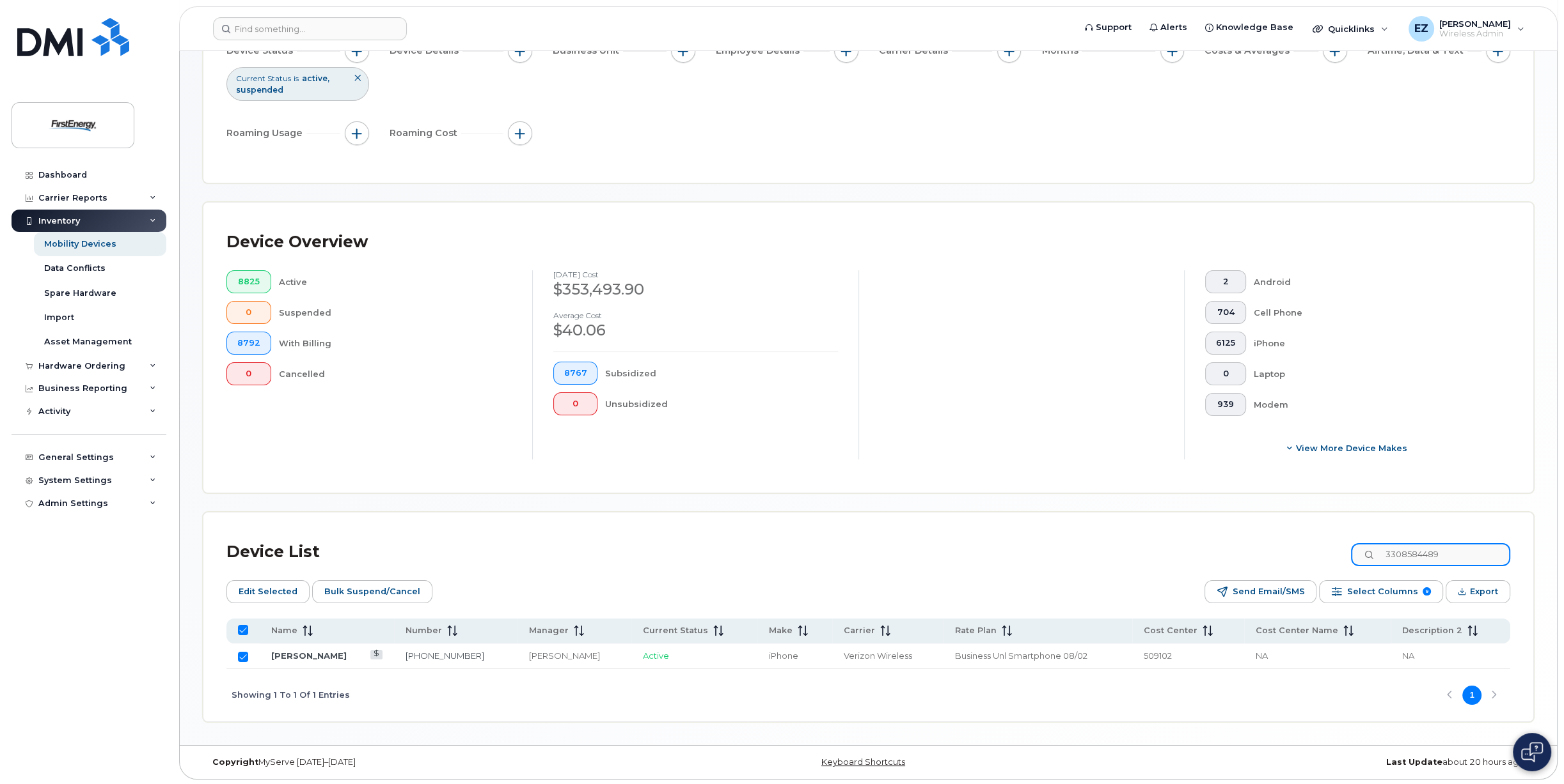
drag, startPoint x: 1348, startPoint y: 552, endPoint x: 1311, endPoint y: 552, distance: 37.0
click at [1312, 552] on div "Device List 3308584489" at bounding box center [868, 552] width 1283 height 34
paste input "6969466"
type input "3306969466"
checkbox input "false"
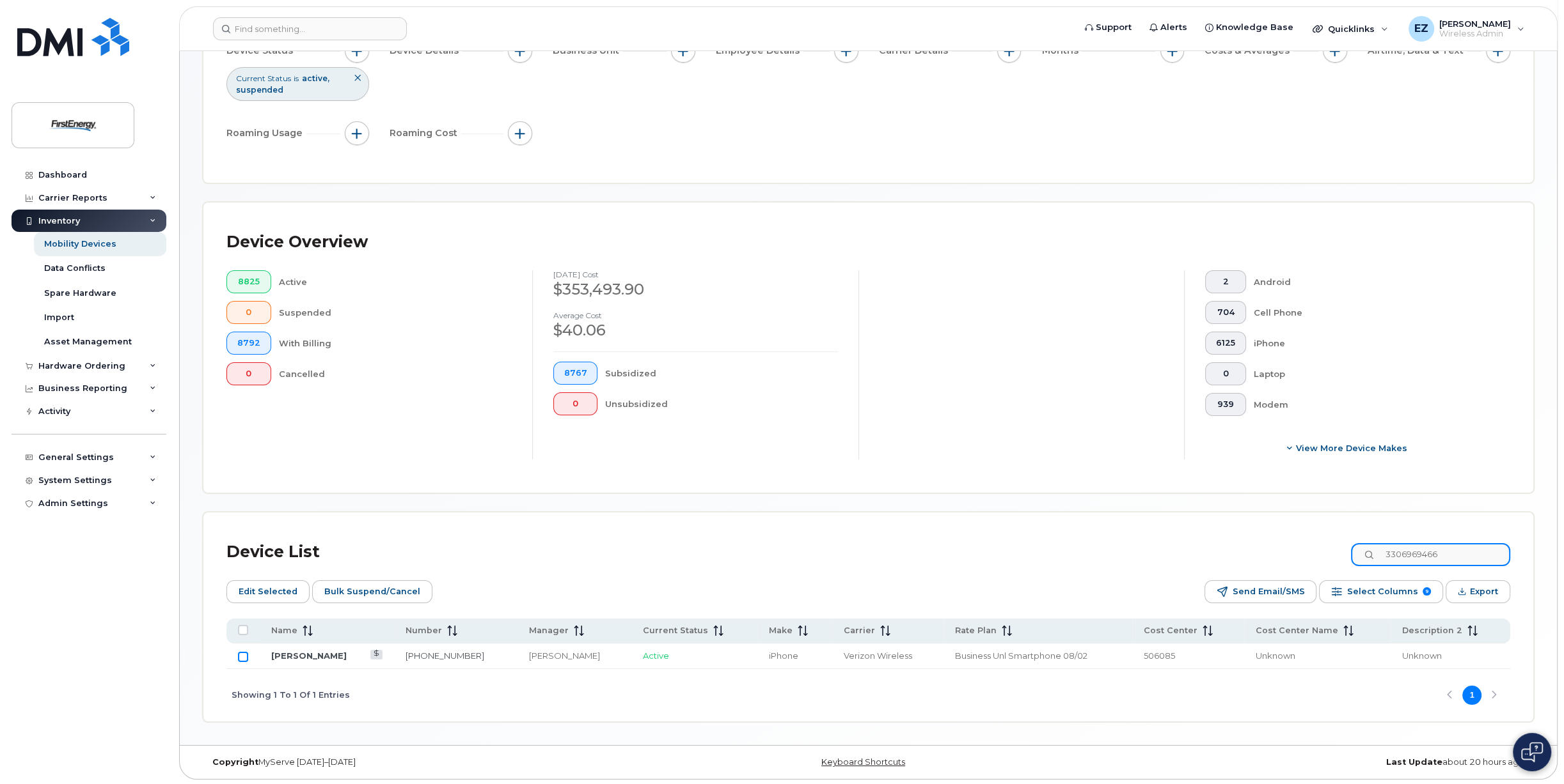
type input "3306969466"
click at [244, 656] on input "Row Unselected" at bounding box center [243, 657] width 10 height 10
checkbox input "true"
drag, startPoint x: 1409, startPoint y: 552, endPoint x: 1354, endPoint y: 550, distance: 55.0
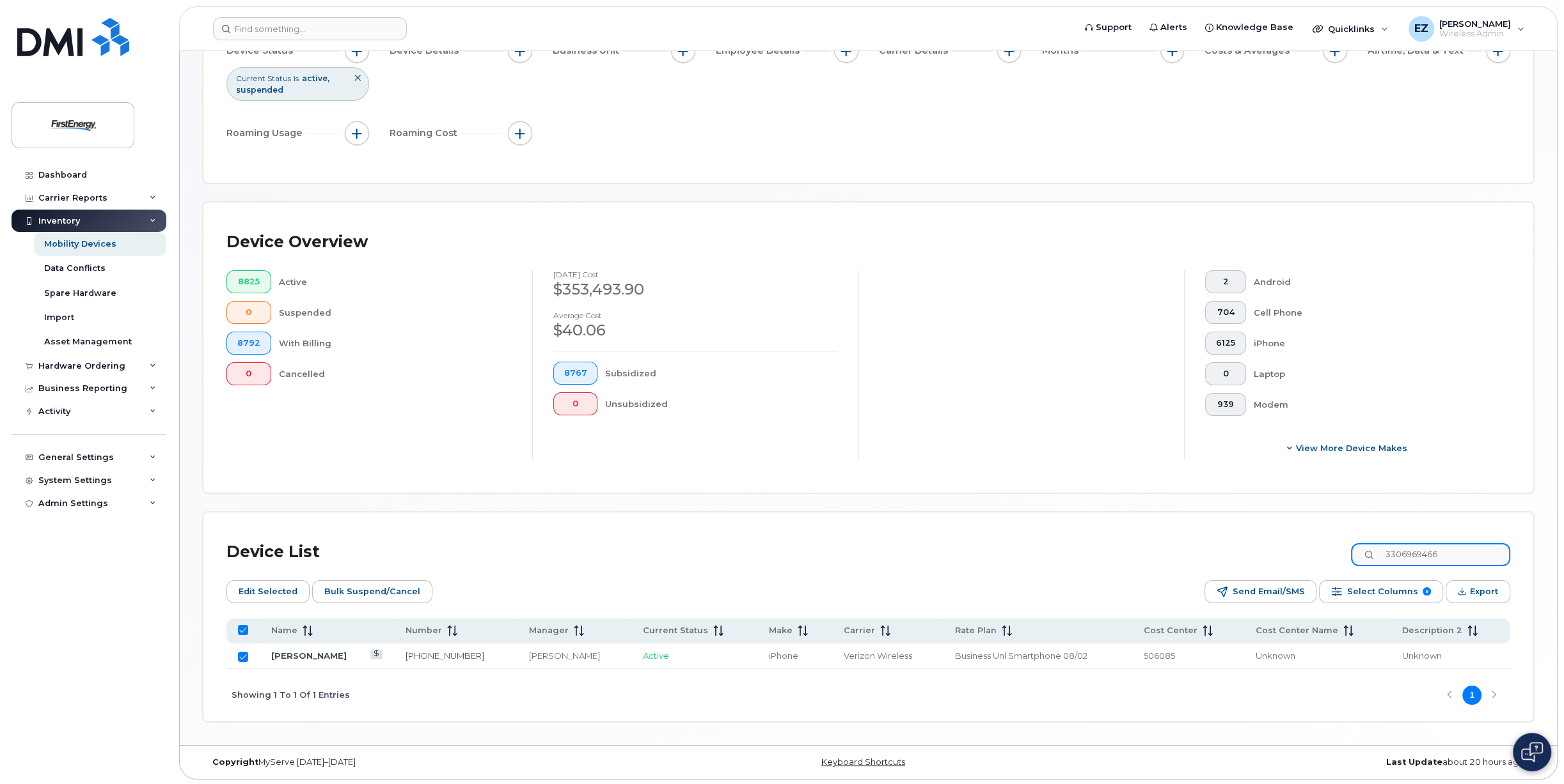
click at [1354, 550] on div "Device List 3306969466" at bounding box center [868, 552] width 1283 height 34
paste input "8132481"
type input "3308132481"
checkbox input "false"
type input "3308132481"
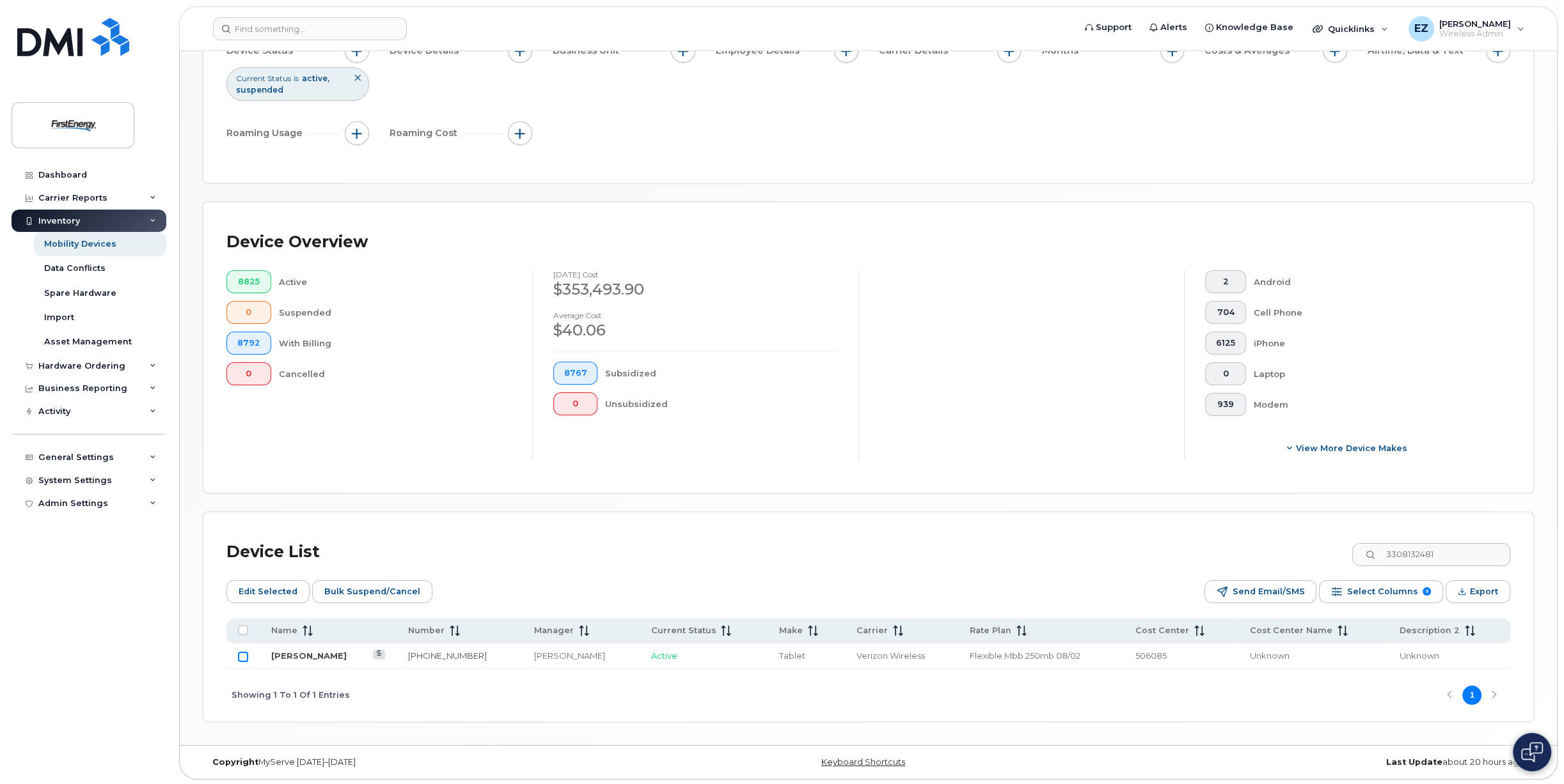
click at [243, 656] on input "Row Unselected" at bounding box center [243, 657] width 10 height 10
checkbox input "true"
drag, startPoint x: 1467, startPoint y: 555, endPoint x: 1324, endPoint y: 547, distance: 143.2
click at [1324, 548] on div "Device List 3308132481" at bounding box center [868, 552] width 1283 height 34
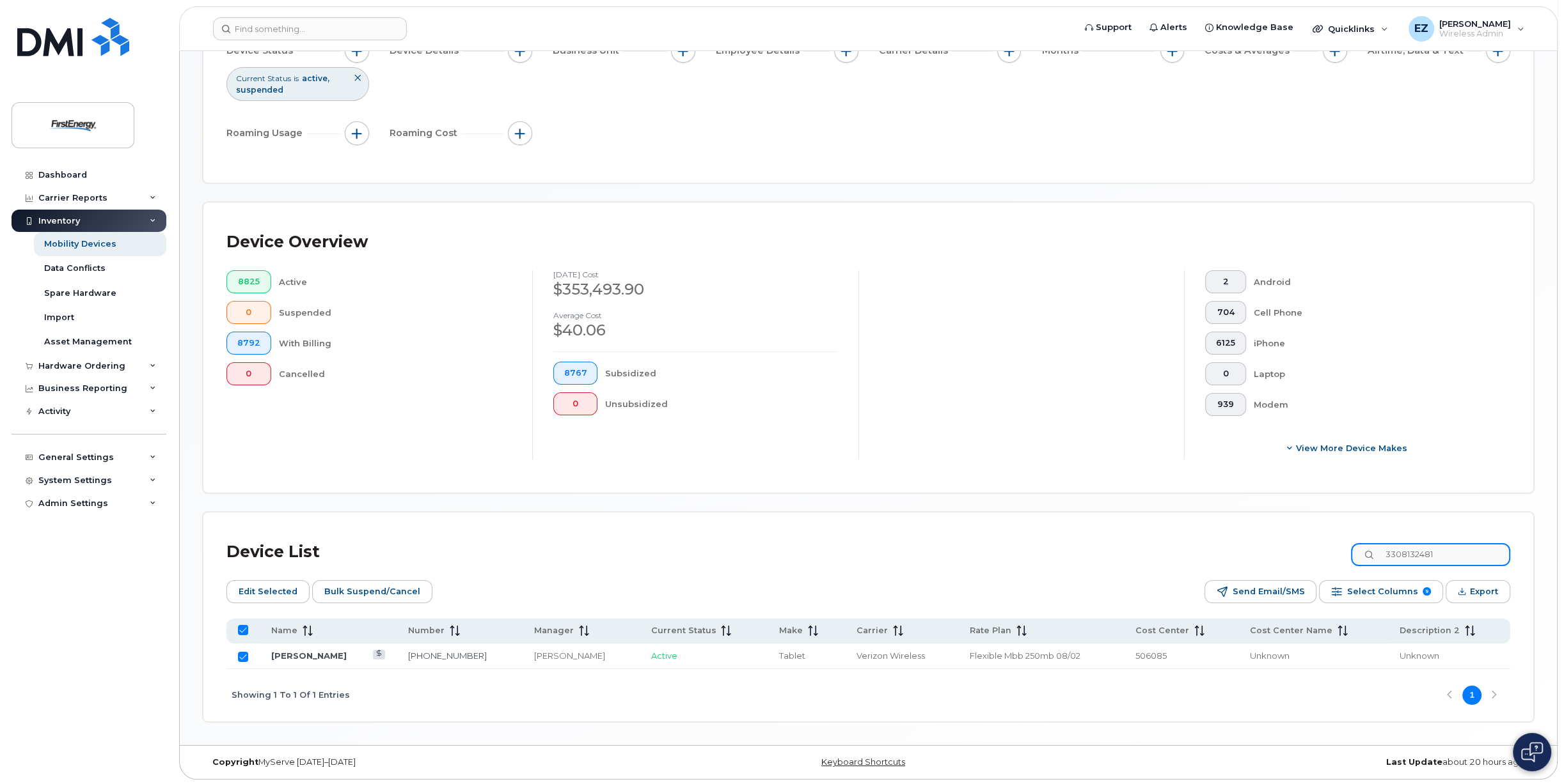
paste input "3416955"
type input "3303416955"
checkbox input "false"
type input "3303416955"
click at [242, 655] on input "Row Unselected" at bounding box center [243, 657] width 10 height 10
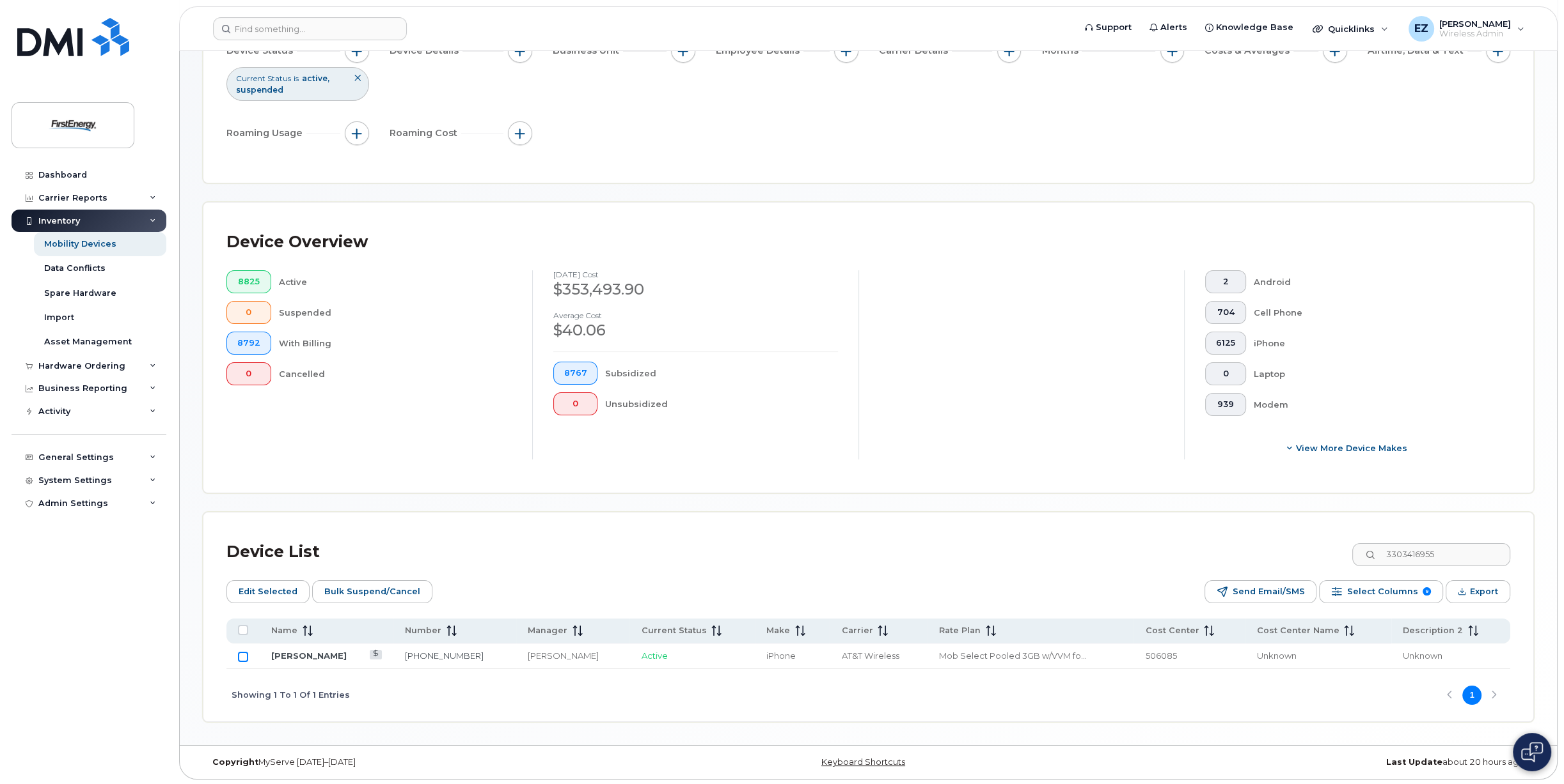
checkbox input "true"
drag, startPoint x: 1475, startPoint y: 552, endPoint x: 1307, endPoint y: 548, distance: 168.0
click at [1308, 549] on div "Device List 3303416955" at bounding box center [868, 552] width 1283 height 34
paste input "6044396"
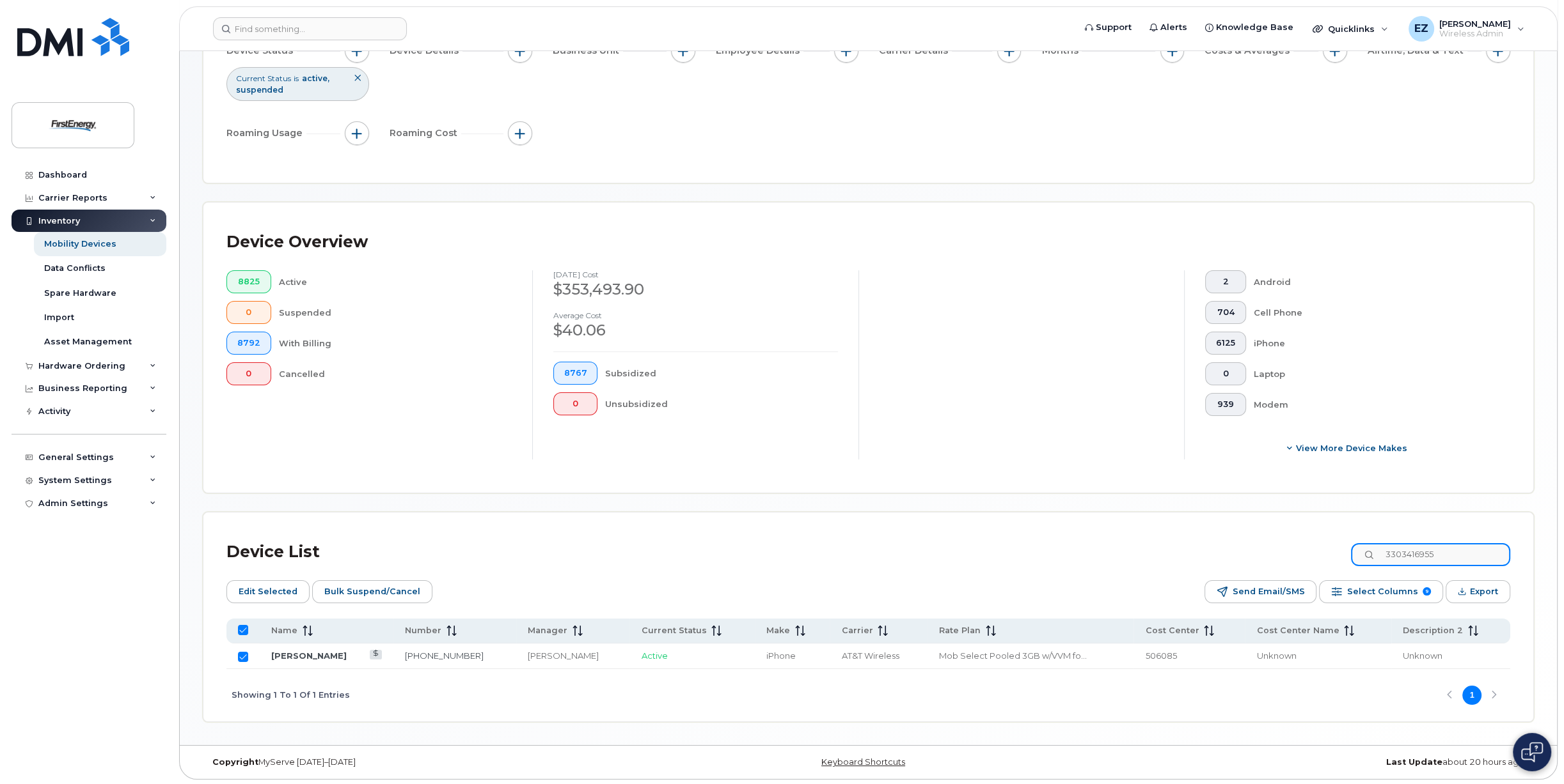
type input "3306044396"
checkbox input "false"
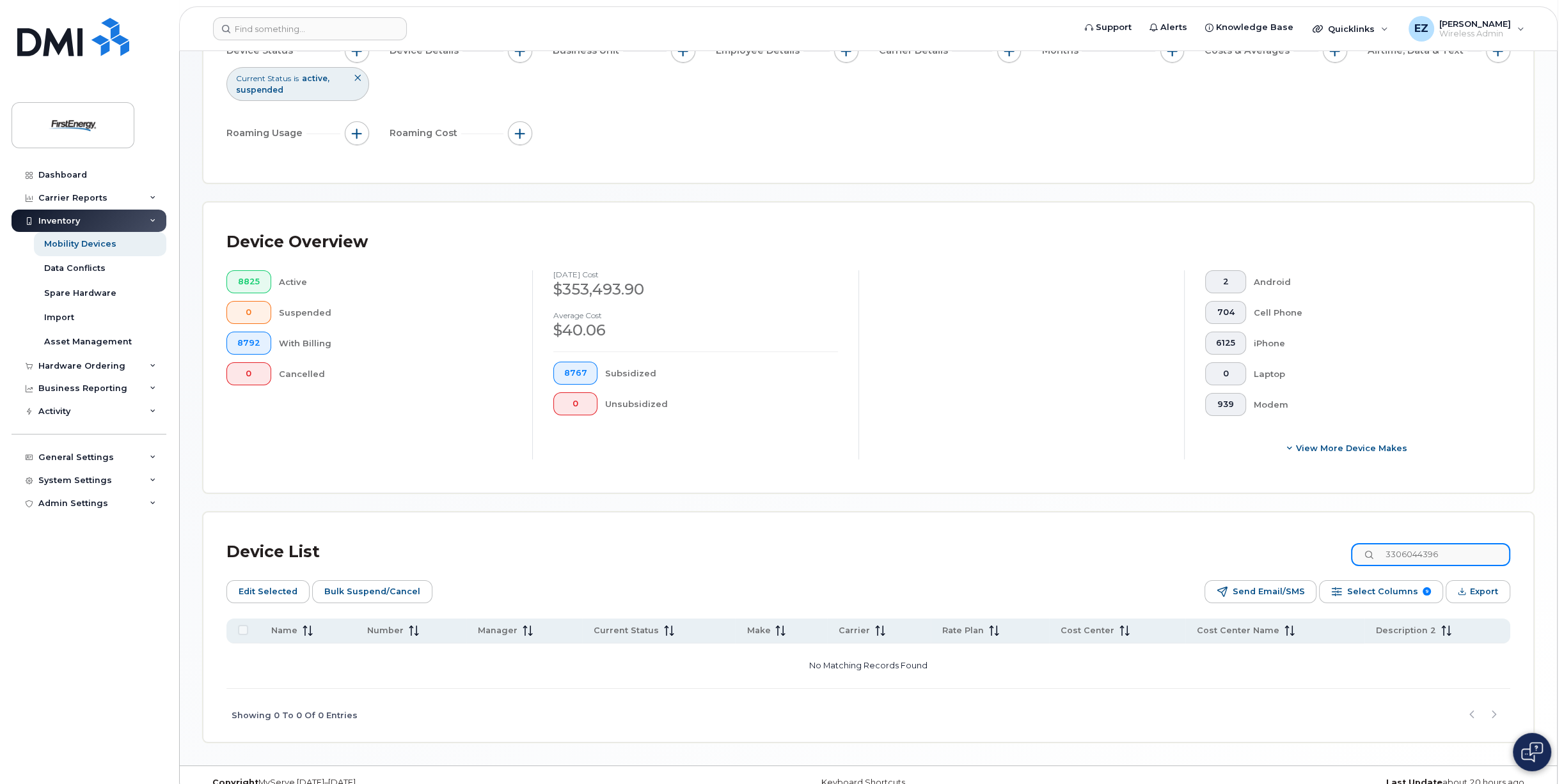
drag, startPoint x: 1492, startPoint y: 552, endPoint x: 1318, endPoint y: 544, distance: 174.2
click at [1323, 544] on div "Device List 3306044396" at bounding box center [868, 552] width 1283 height 34
paste input "2170144"
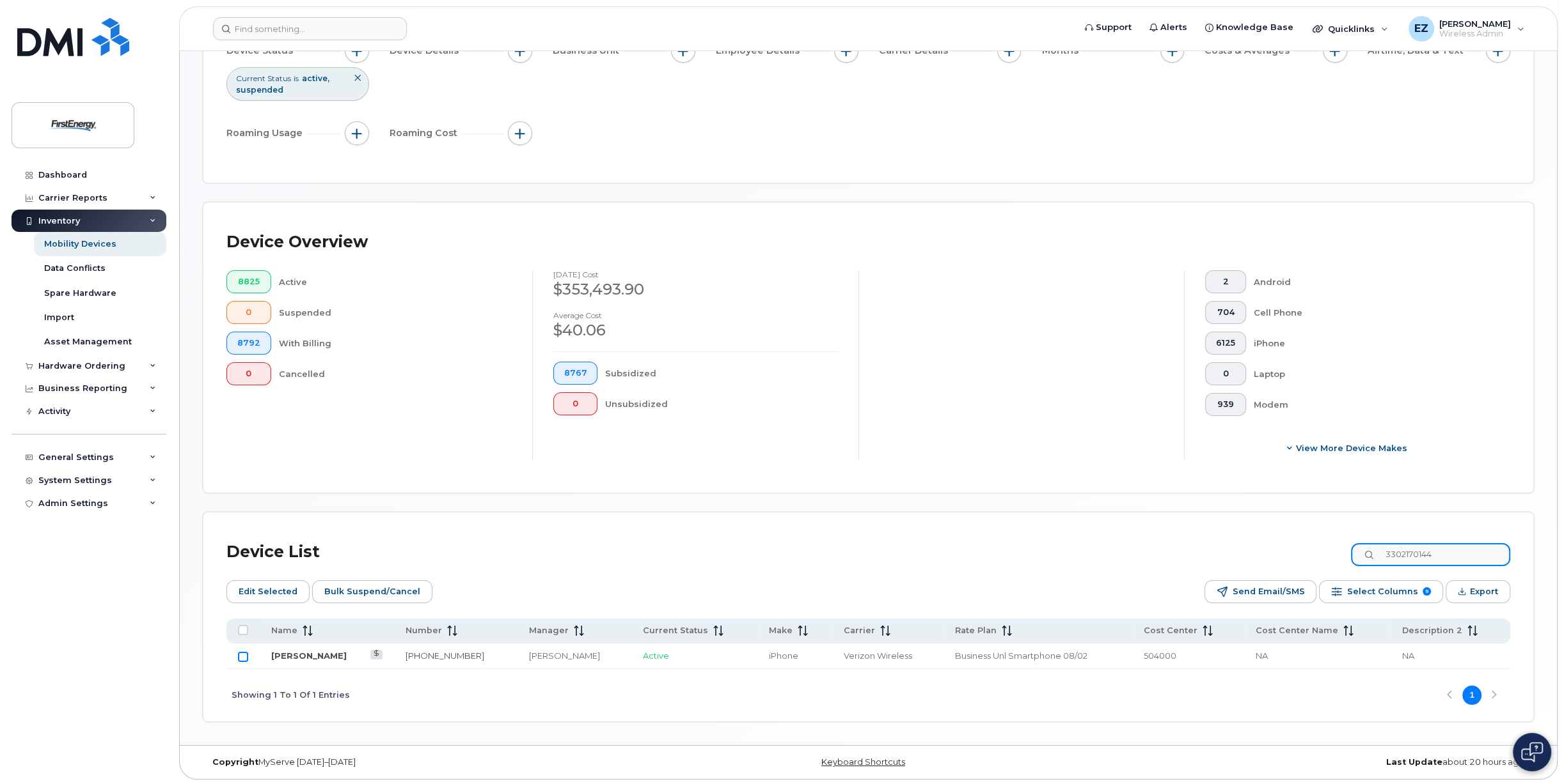
type input "3302170144"
click at [242, 655] on input "Row Unselected" at bounding box center [243, 657] width 10 height 10
checkbox input "true"
drag, startPoint x: 1466, startPoint y: 552, endPoint x: 1338, endPoint y: 551, distance: 128.0
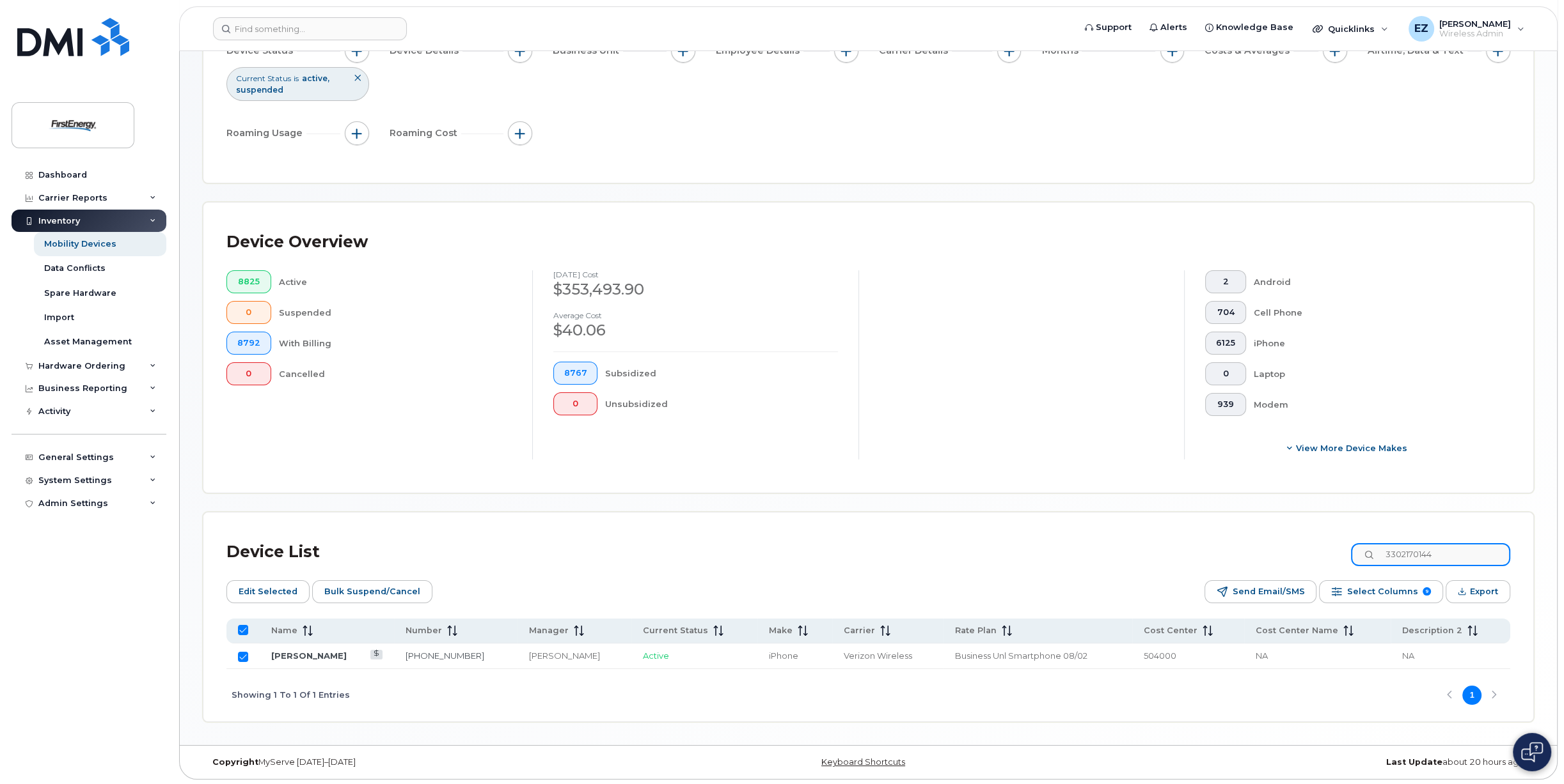
click at [1343, 552] on div "Device List 3302170144" at bounding box center [868, 552] width 1283 height 34
paste input "7322161309"
type input "7322161309"
checkbox input "false"
type input "7322161309"
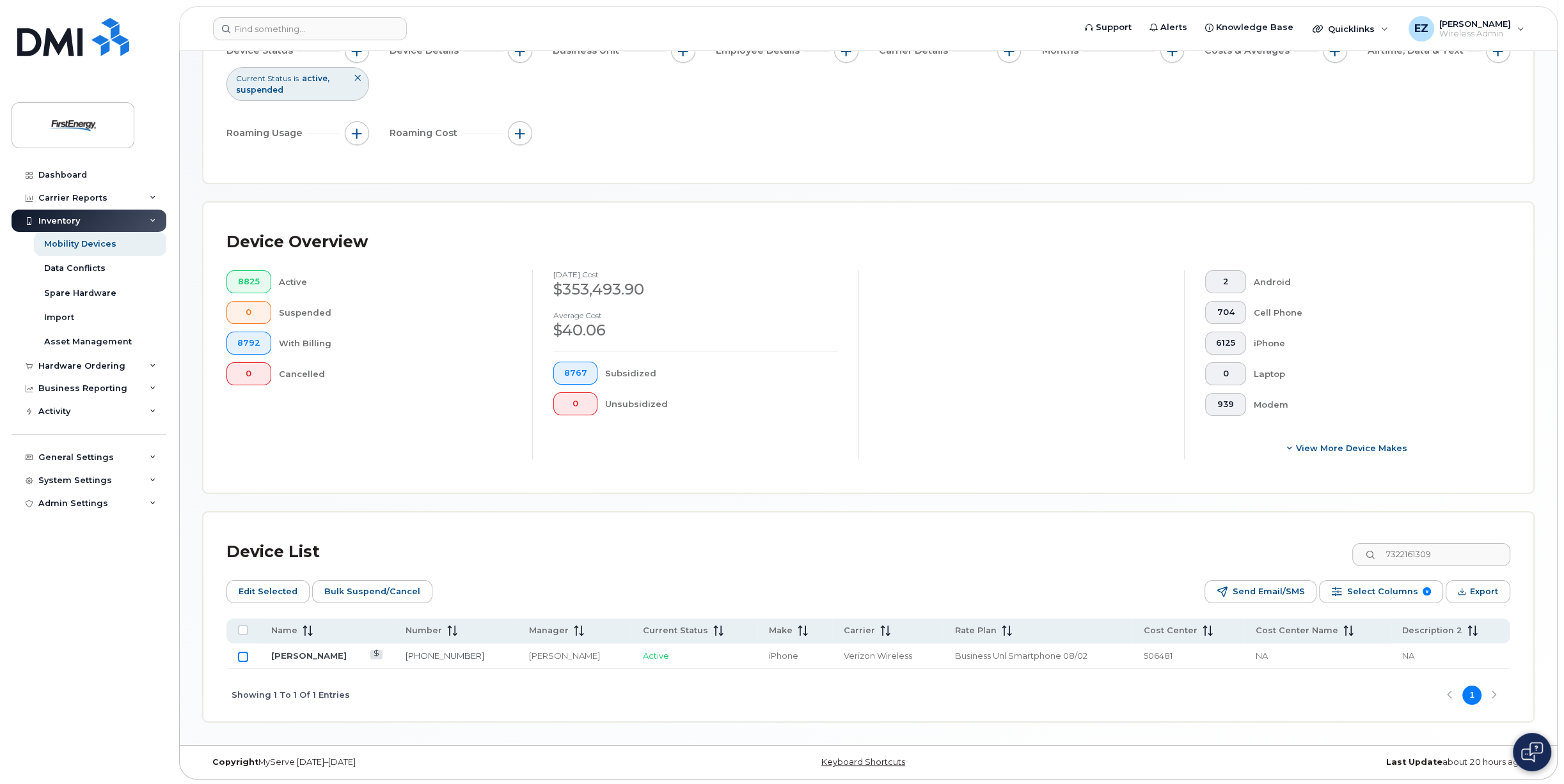
click at [243, 659] on input "Row Unselected" at bounding box center [243, 657] width 10 height 10
checkbox input "true"
drag, startPoint x: 1463, startPoint y: 553, endPoint x: 1268, endPoint y: 552, distance: 195.0
click at [1268, 552] on div "Device List 7322161309" at bounding box center [868, 552] width 1283 height 34
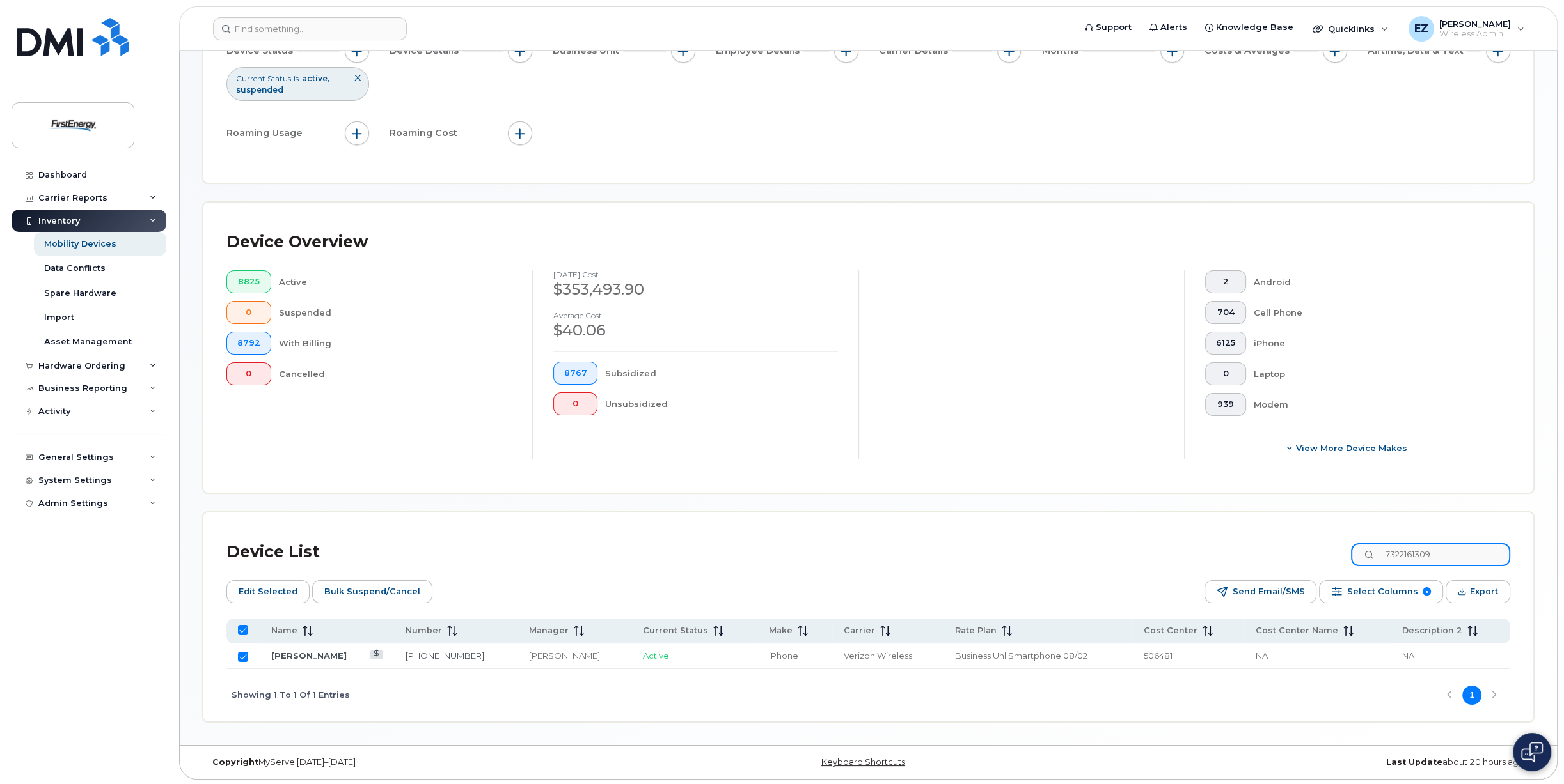
paste input "3302176482"
type input "3302176482"
checkbox input "false"
type input "3302176482"
click at [244, 656] on input "Row Unselected" at bounding box center [243, 657] width 10 height 10
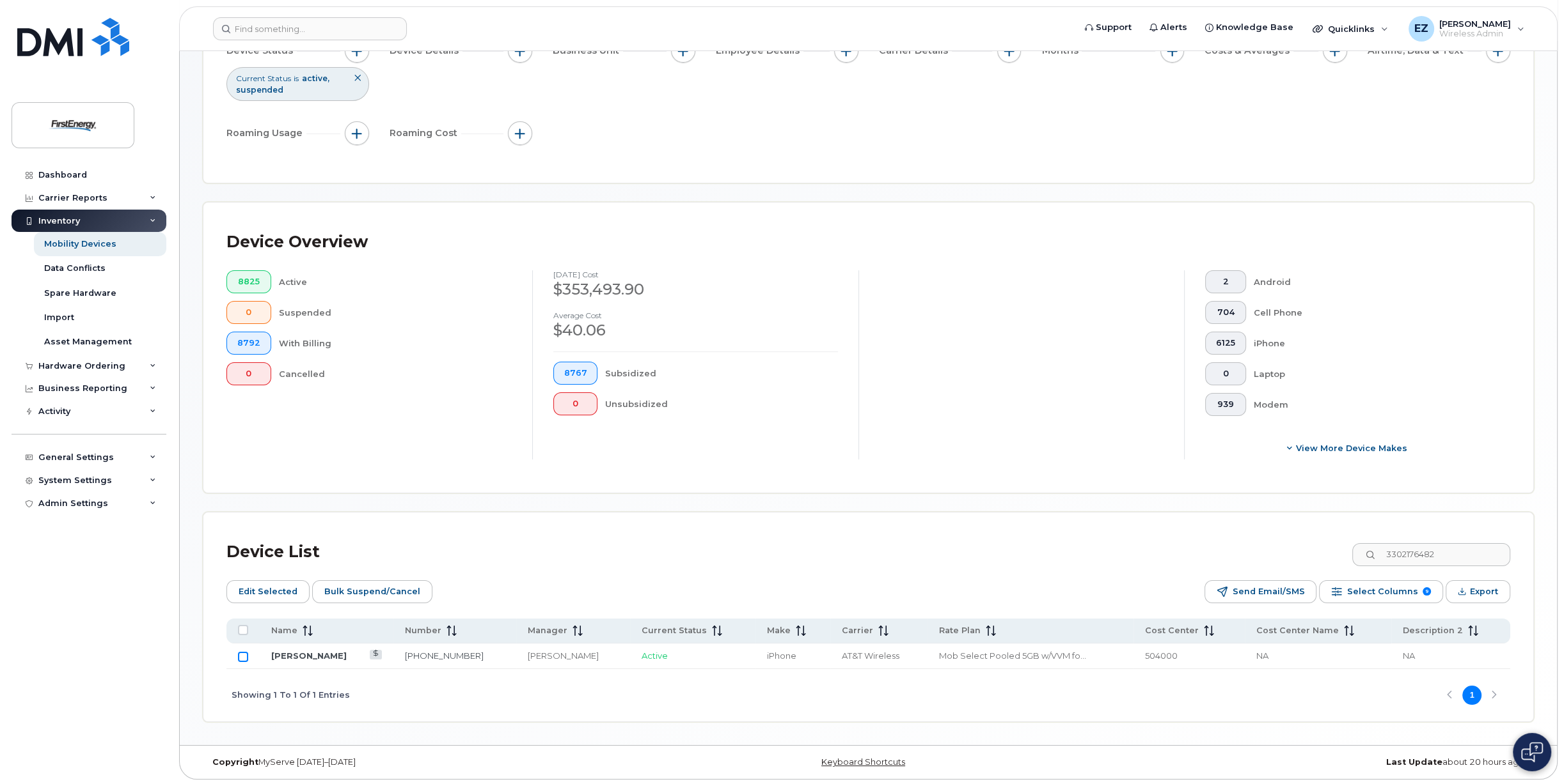
checkbox input "true"
drag, startPoint x: 1475, startPoint y: 551, endPoint x: 1244, endPoint y: 547, distance: 231.0
click at [1260, 548] on div "Device List 3302176482" at bounding box center [868, 552] width 1283 height 34
paste input "4143396"
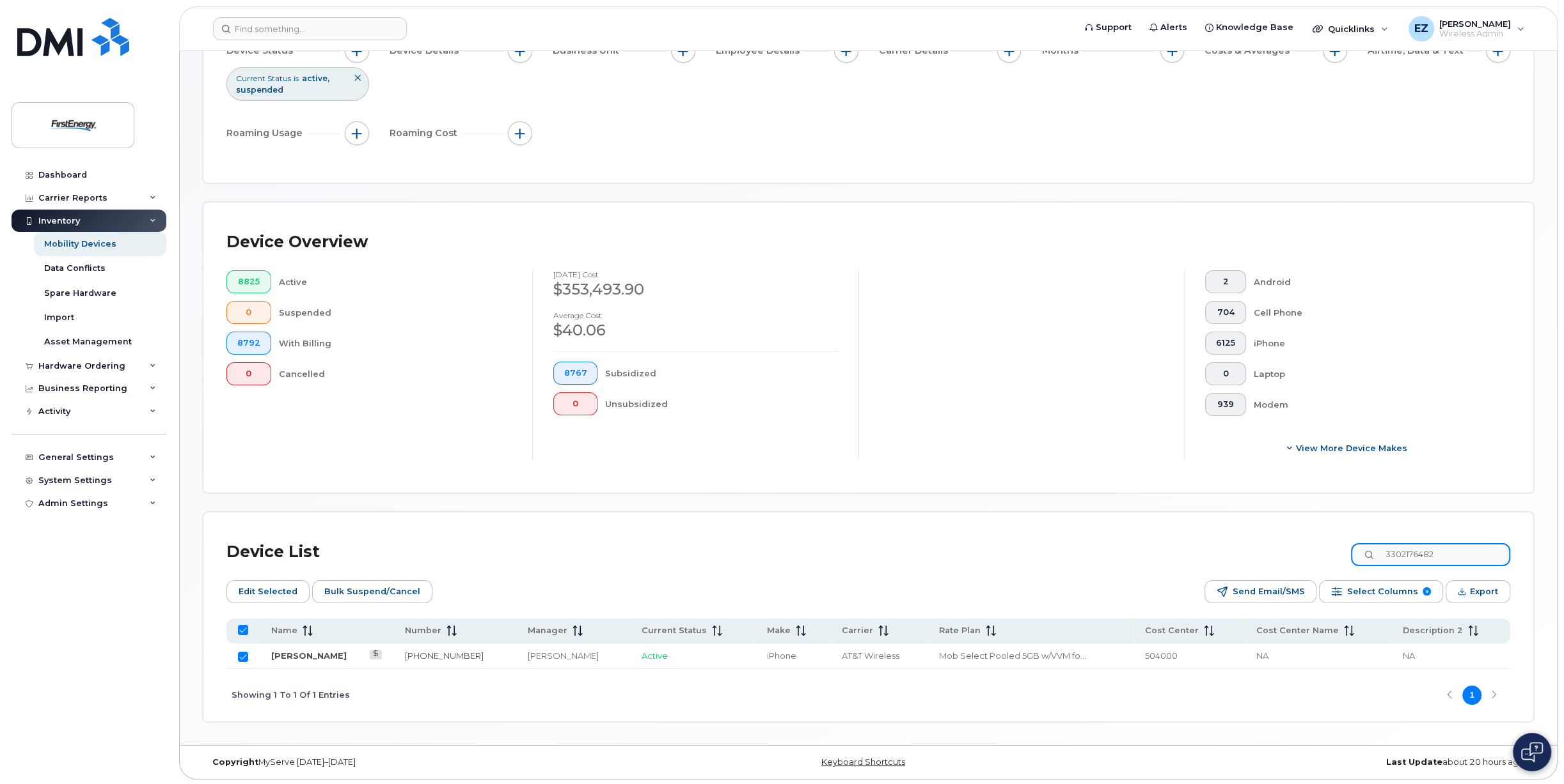
type input "3304143396"
checkbox input "false"
type input "3304143396"
click at [244, 656] on input "Row Unselected" at bounding box center [243, 657] width 10 height 10
checkbox input "true"
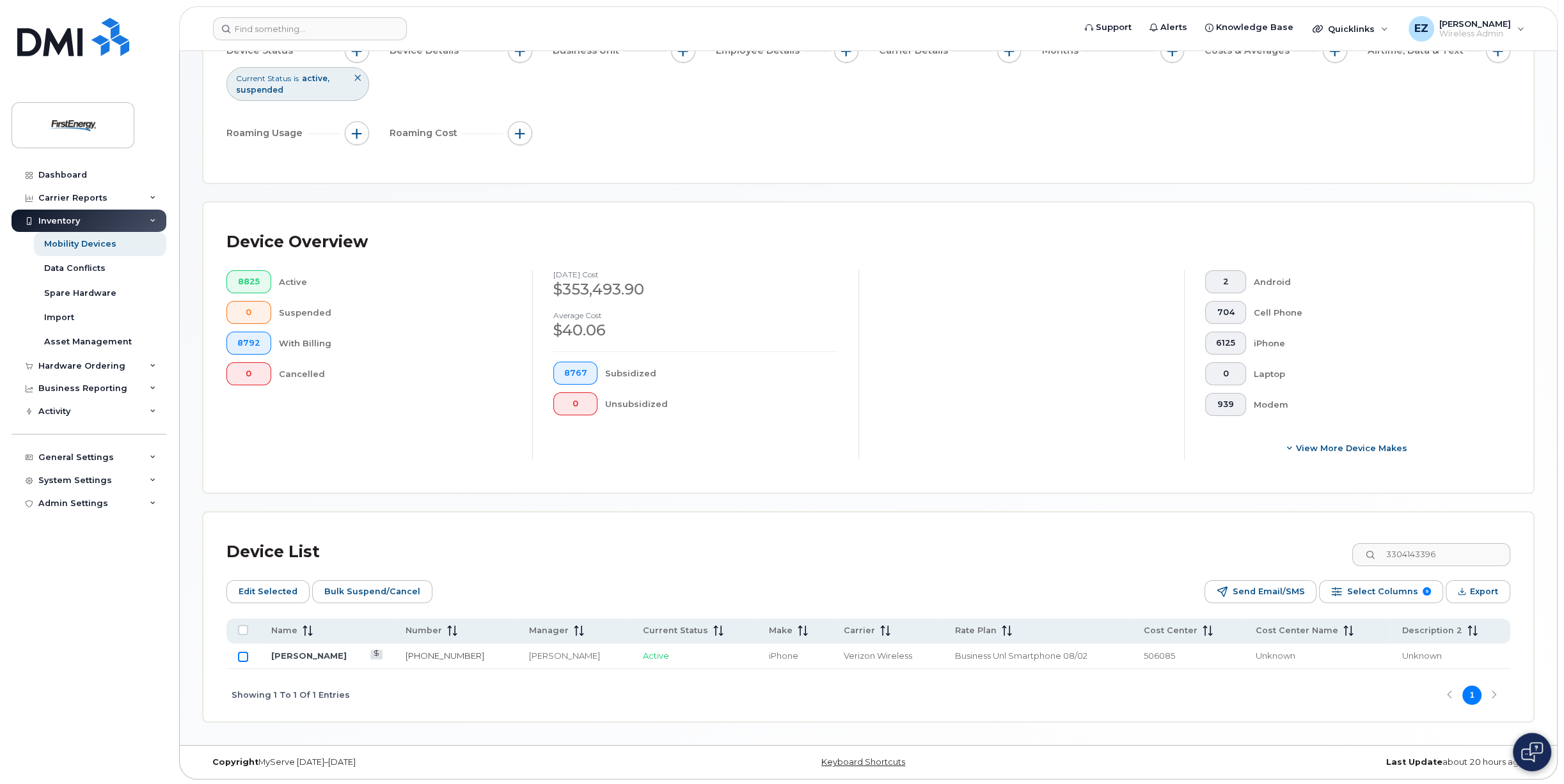
checkbox input "true"
click at [365, 591] on span "Bulk Suspend/Cancel" at bounding box center [372, 591] width 96 height 19
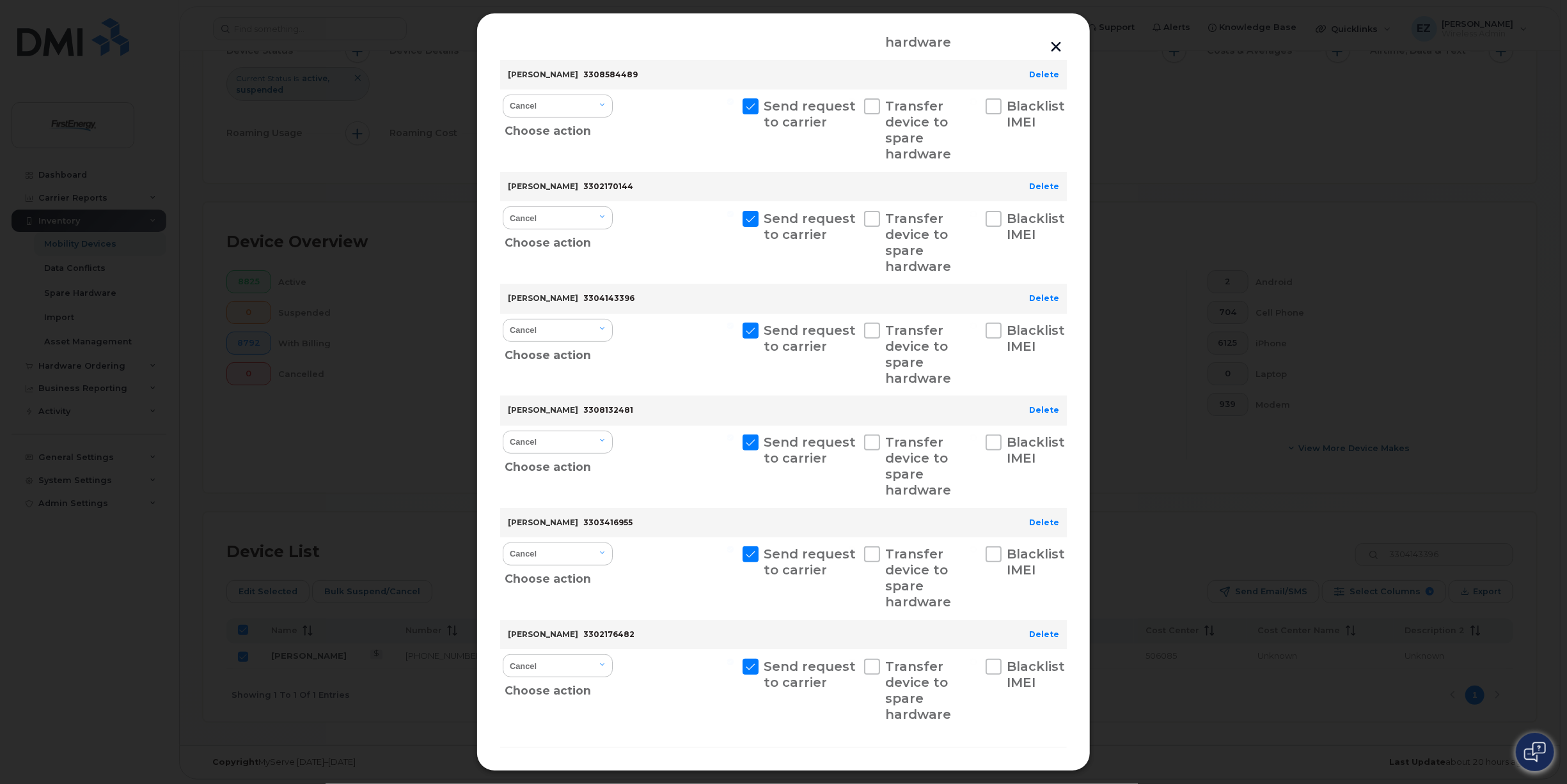
scroll to position [389, 0]
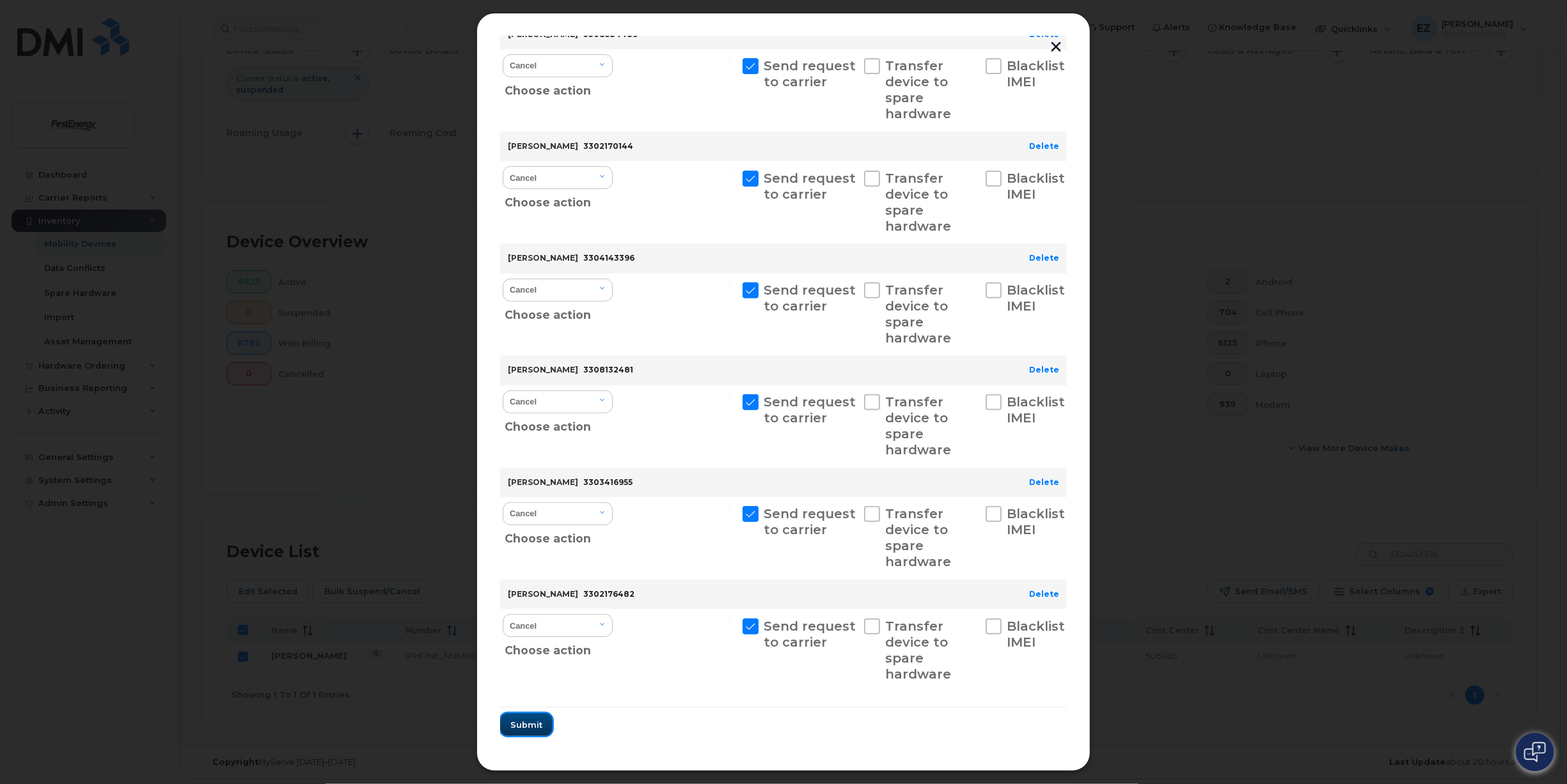
click at [527, 729] on span "Submit" at bounding box center [527, 725] width 32 height 12
